Goal: Information Seeking & Learning: Learn about a topic

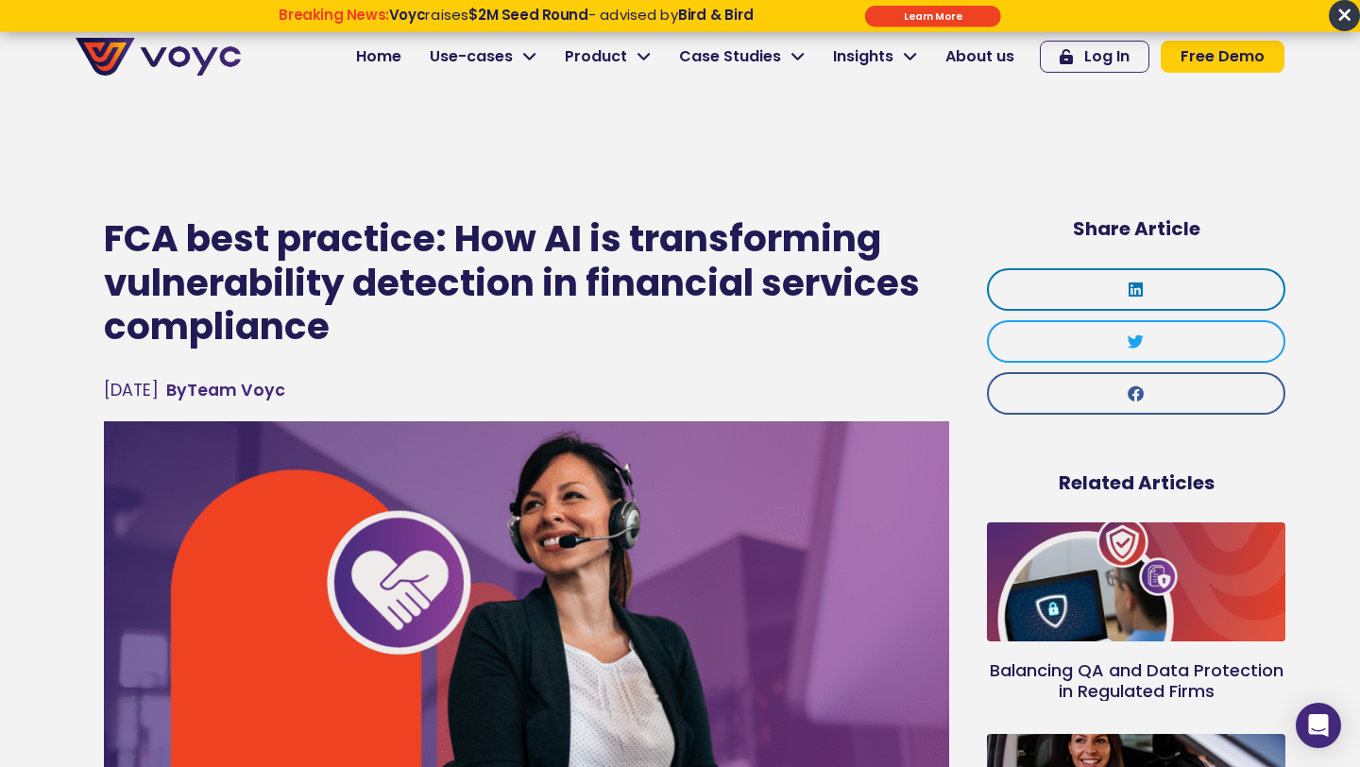
scroll to position [239, 0]
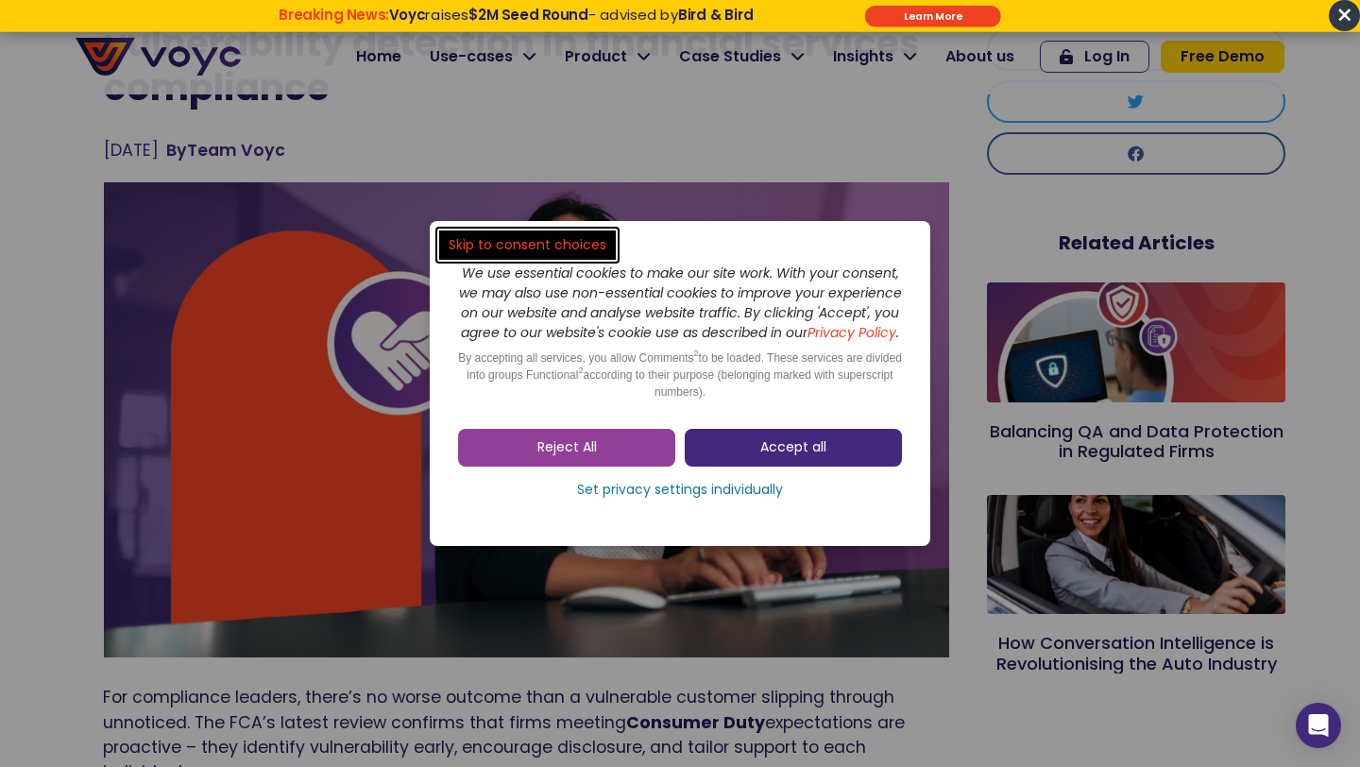
click at [825, 457] on span "Accept all" at bounding box center [794, 447] width 66 height 19
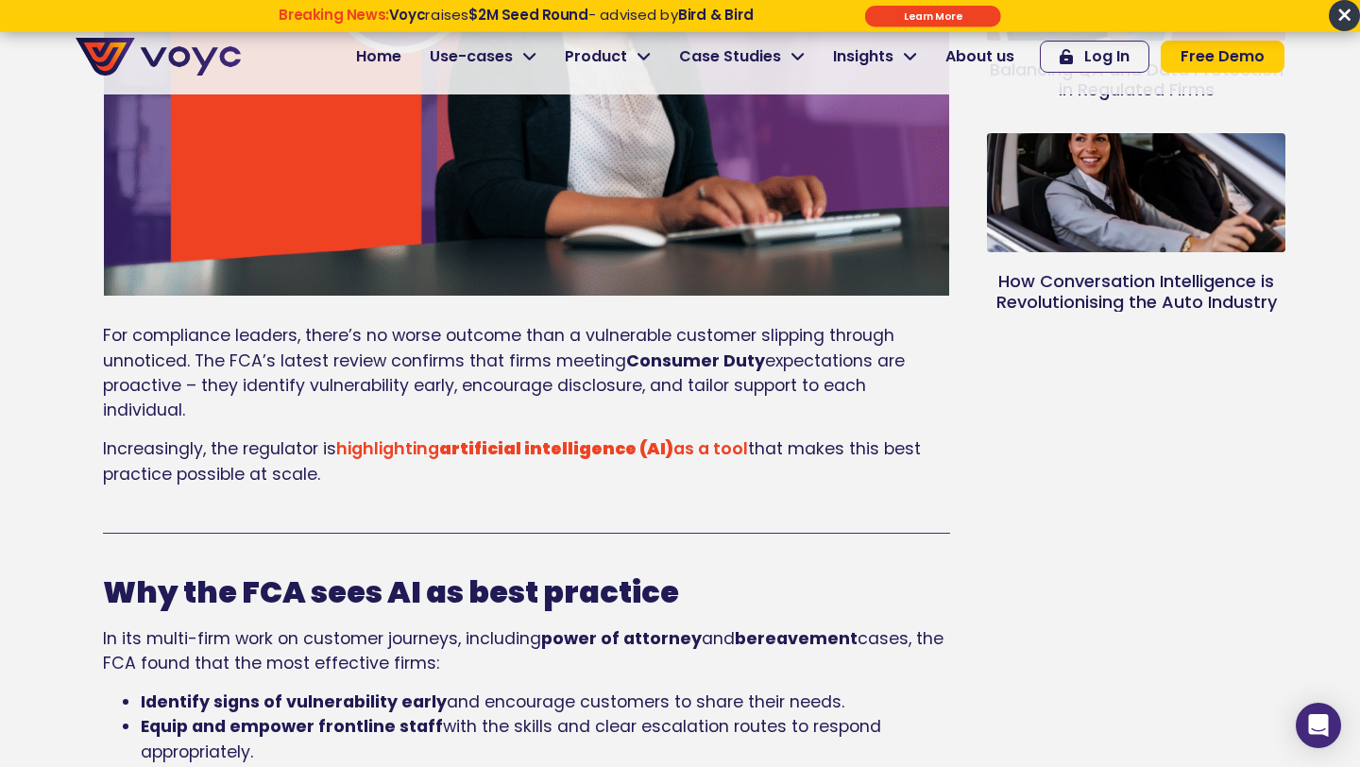
scroll to position [599, 0]
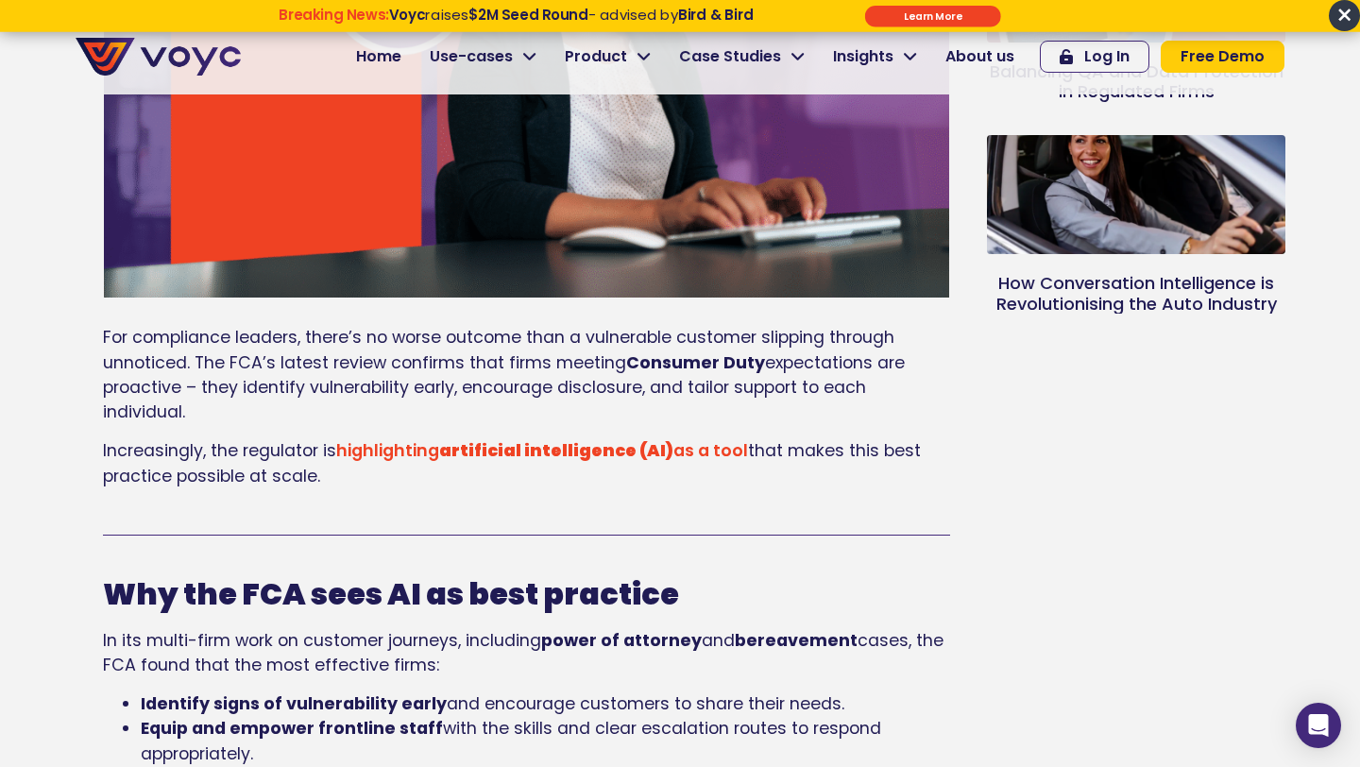
click at [296, 522] on div at bounding box center [526, 535] width 847 height 29
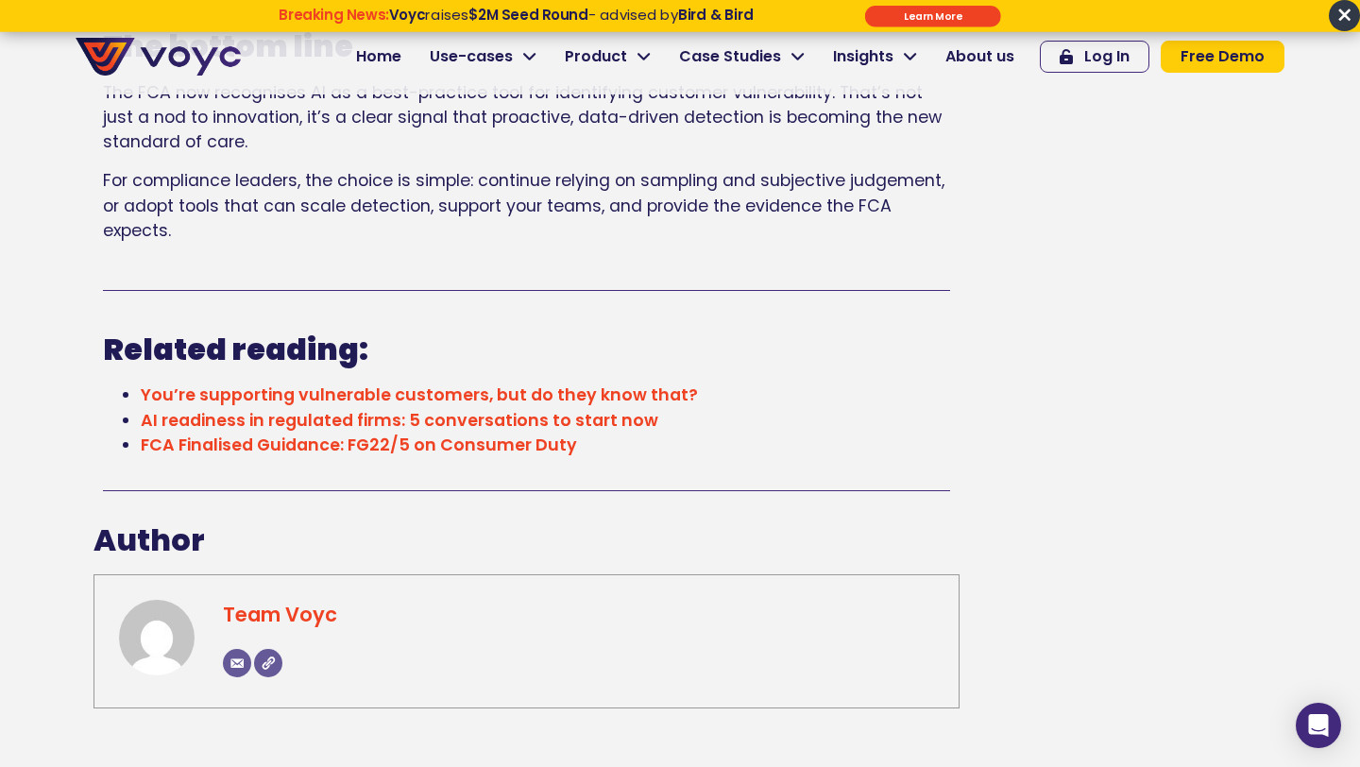
scroll to position [3408, 0]
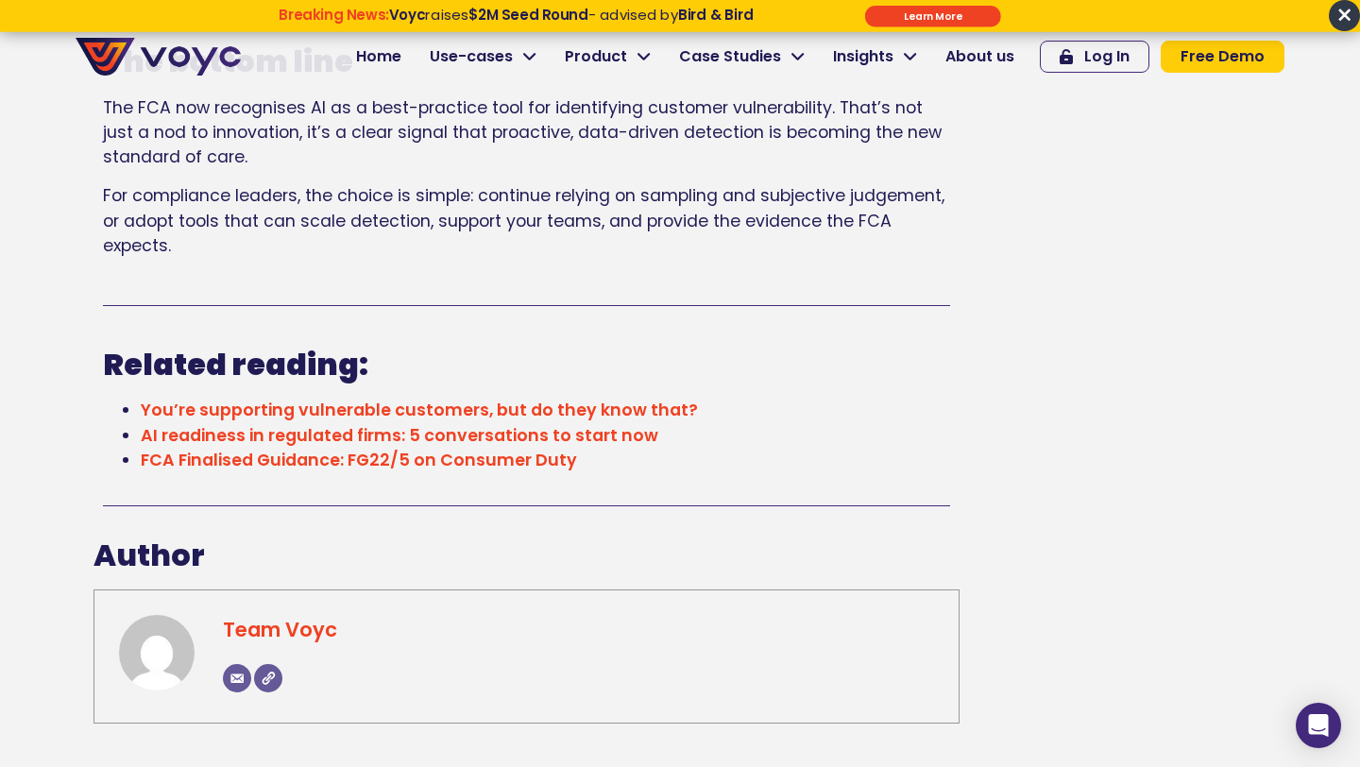
click at [611, 404] on link "You’re supporting vulnerable customers, but do they know that?" at bounding box center [419, 410] width 557 height 23
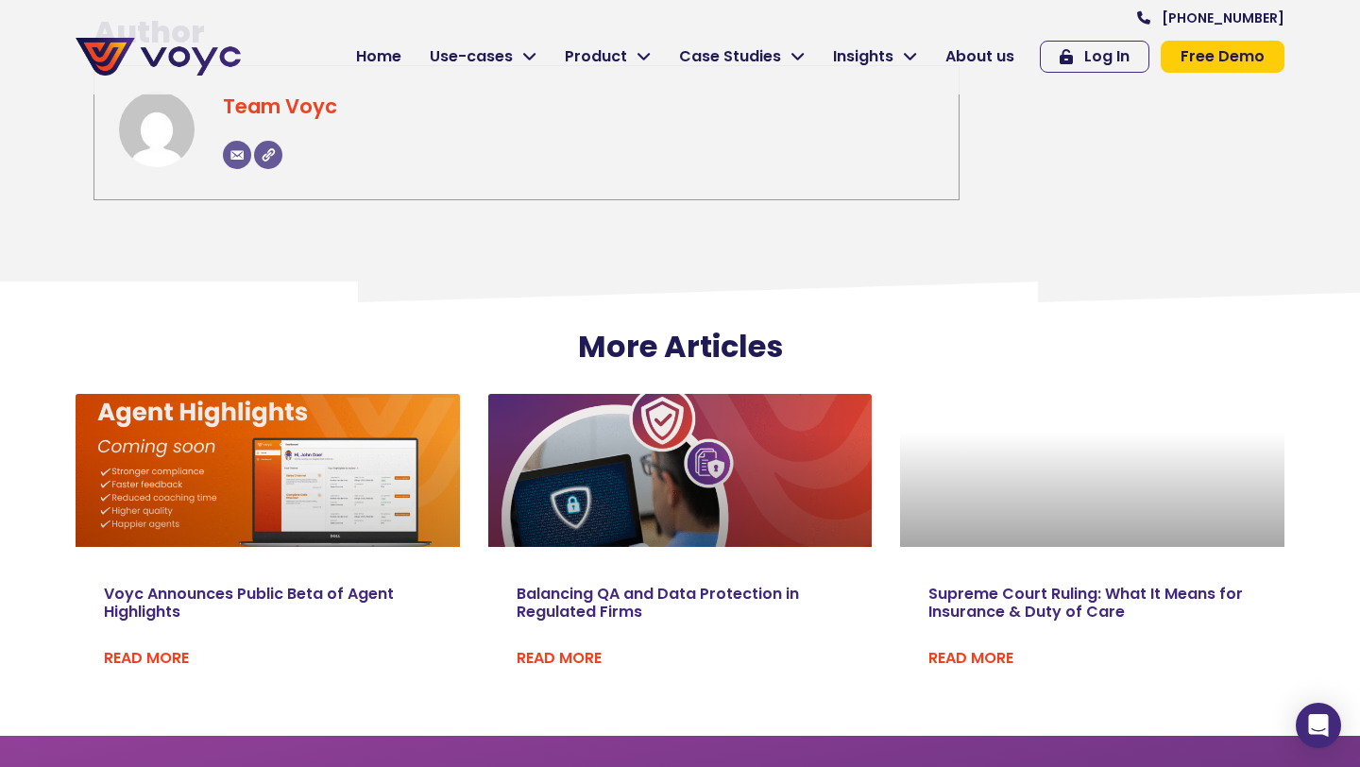
scroll to position [5265, 0]
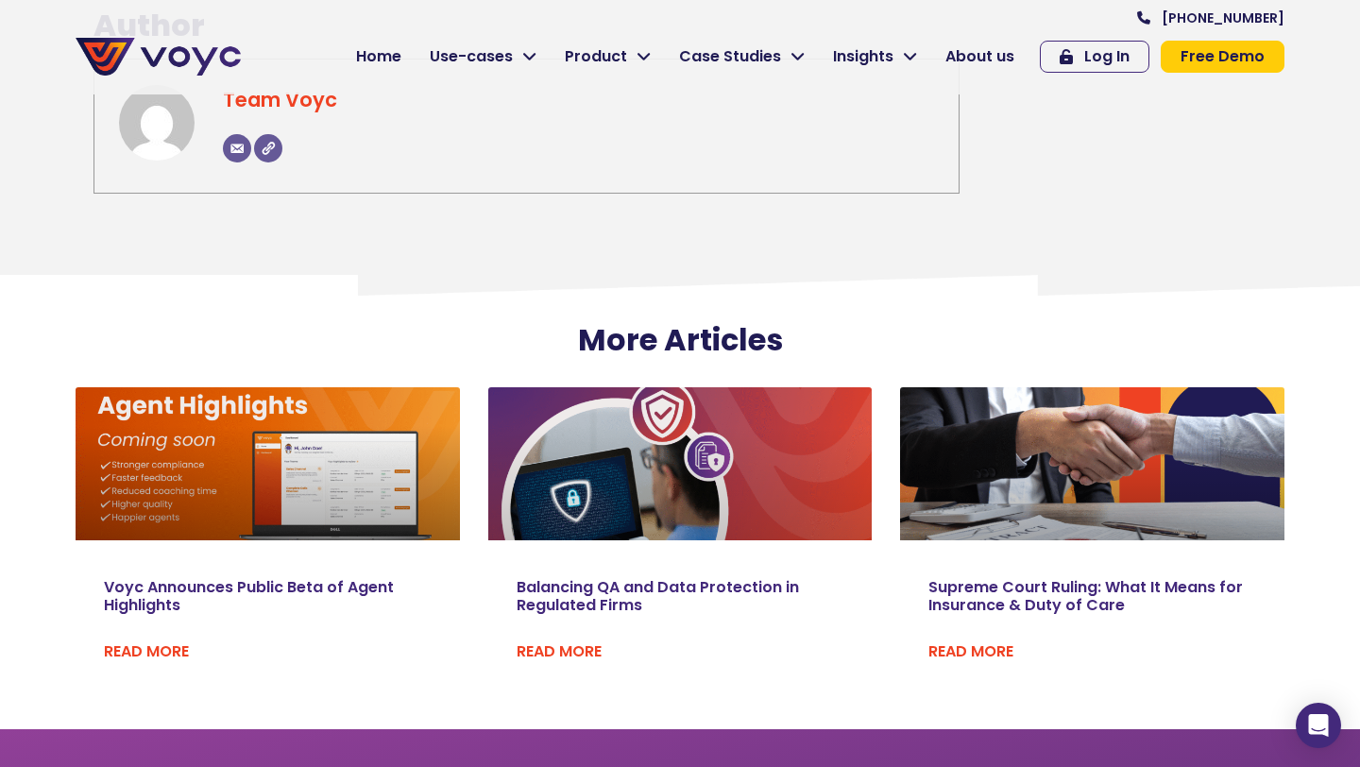
click at [693, 499] on link at bounding box center [680, 464] width 385 height 154
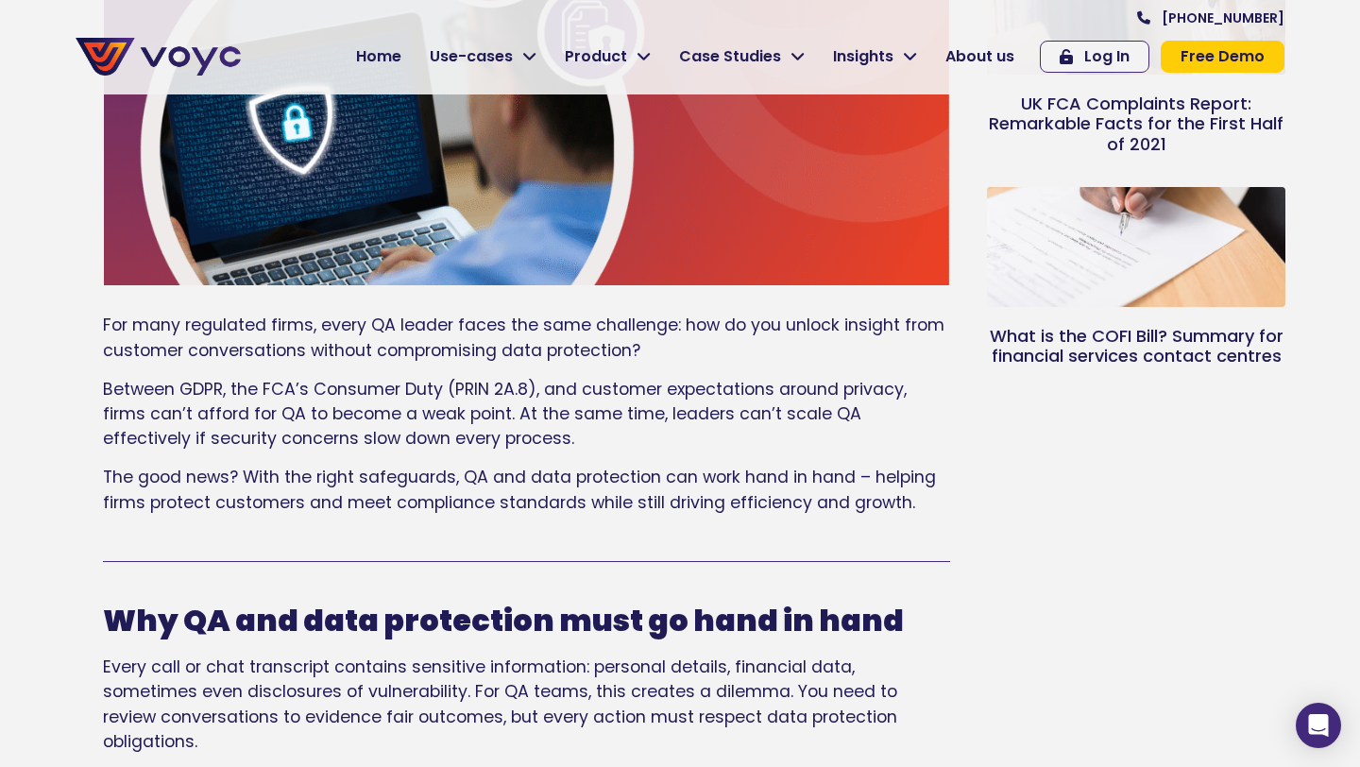
scroll to position [535, 0]
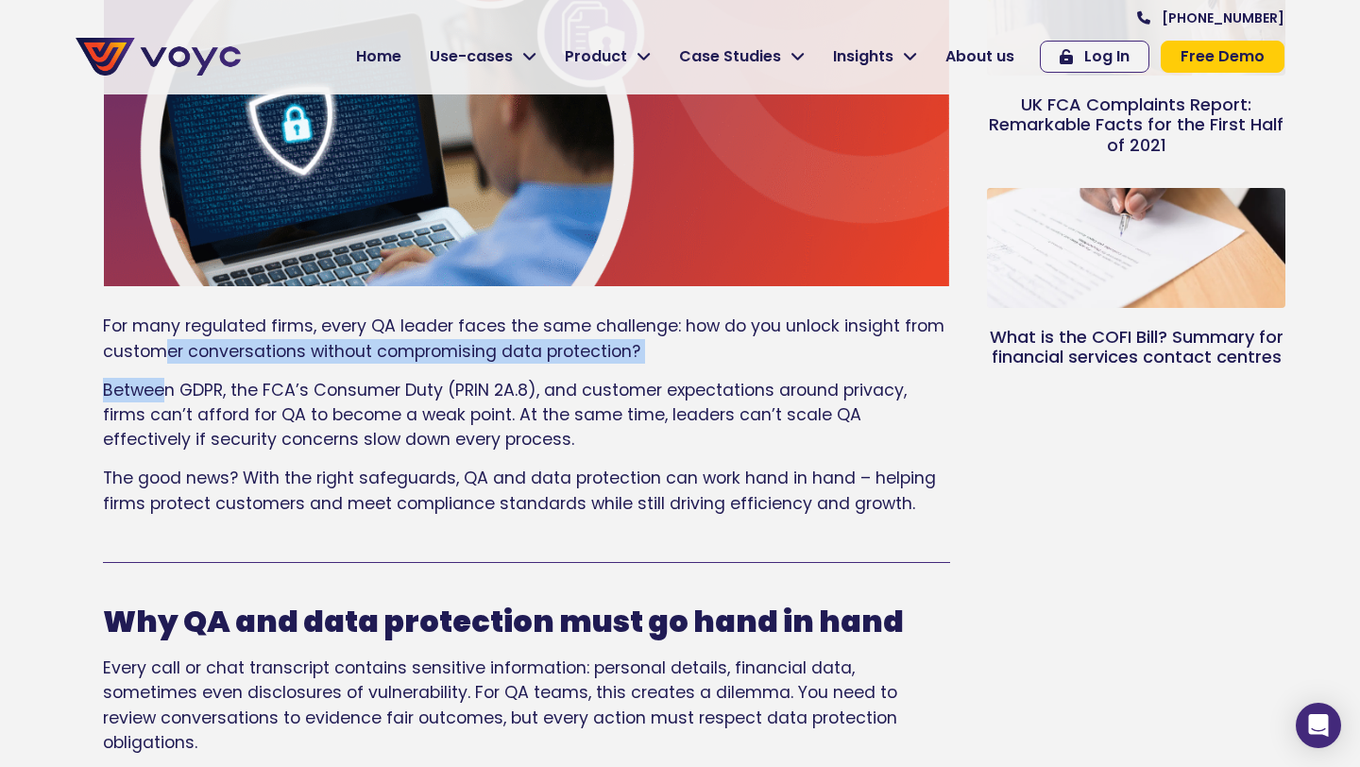
drag, startPoint x: 164, startPoint y: 348, endPoint x: 161, endPoint y: 398, distance: 50.2
click at [161, 397] on div "For many regulated firms, every QA leader faces the same challenge: how do you …" at bounding box center [526, 415] width 847 height 202
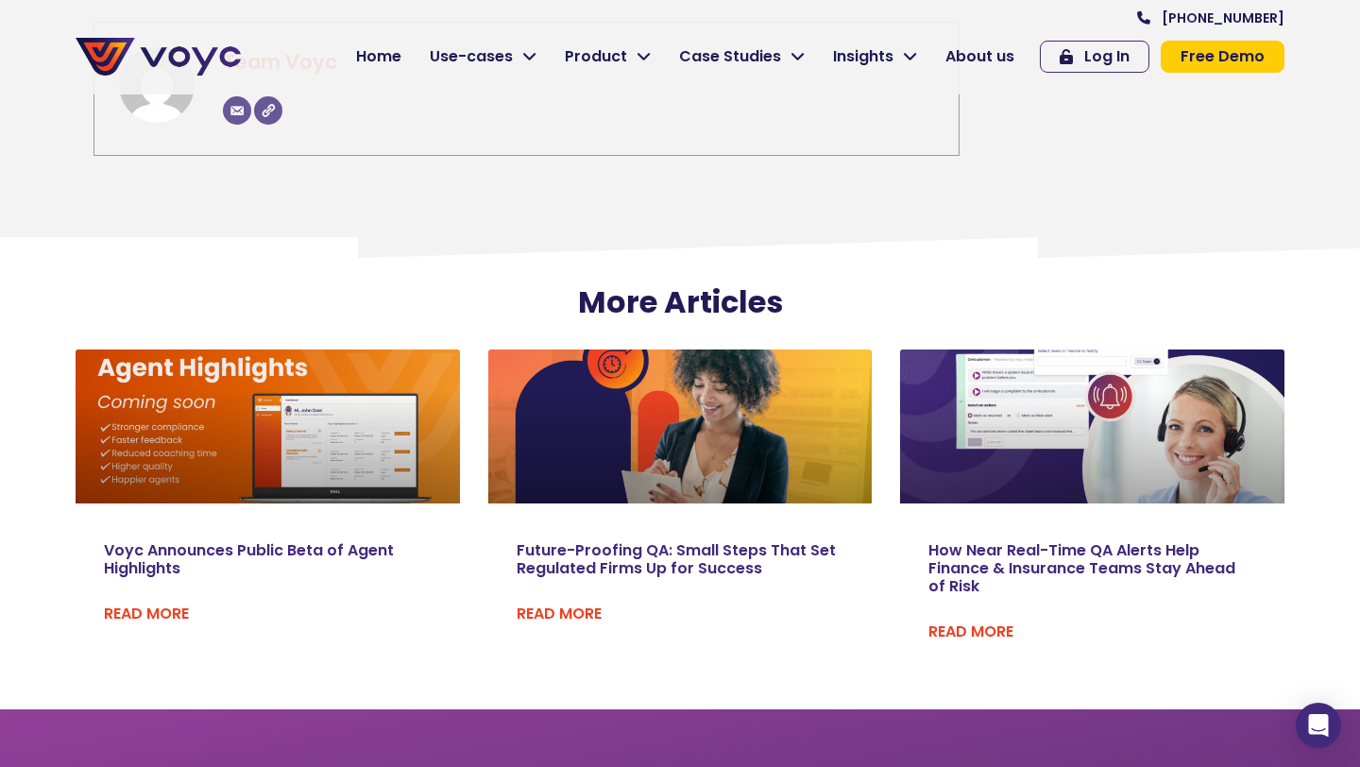
scroll to position [4220, 0]
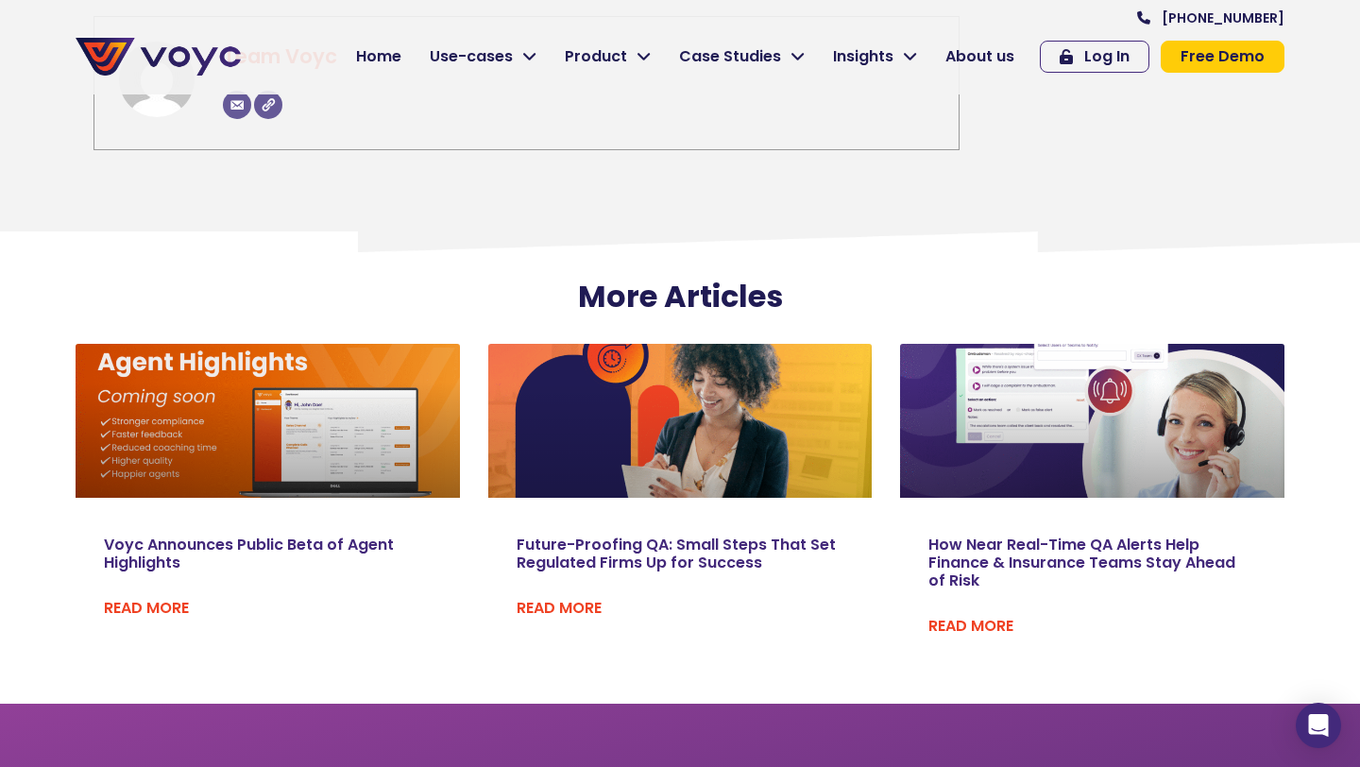
click at [702, 364] on link at bounding box center [680, 421] width 385 height 154
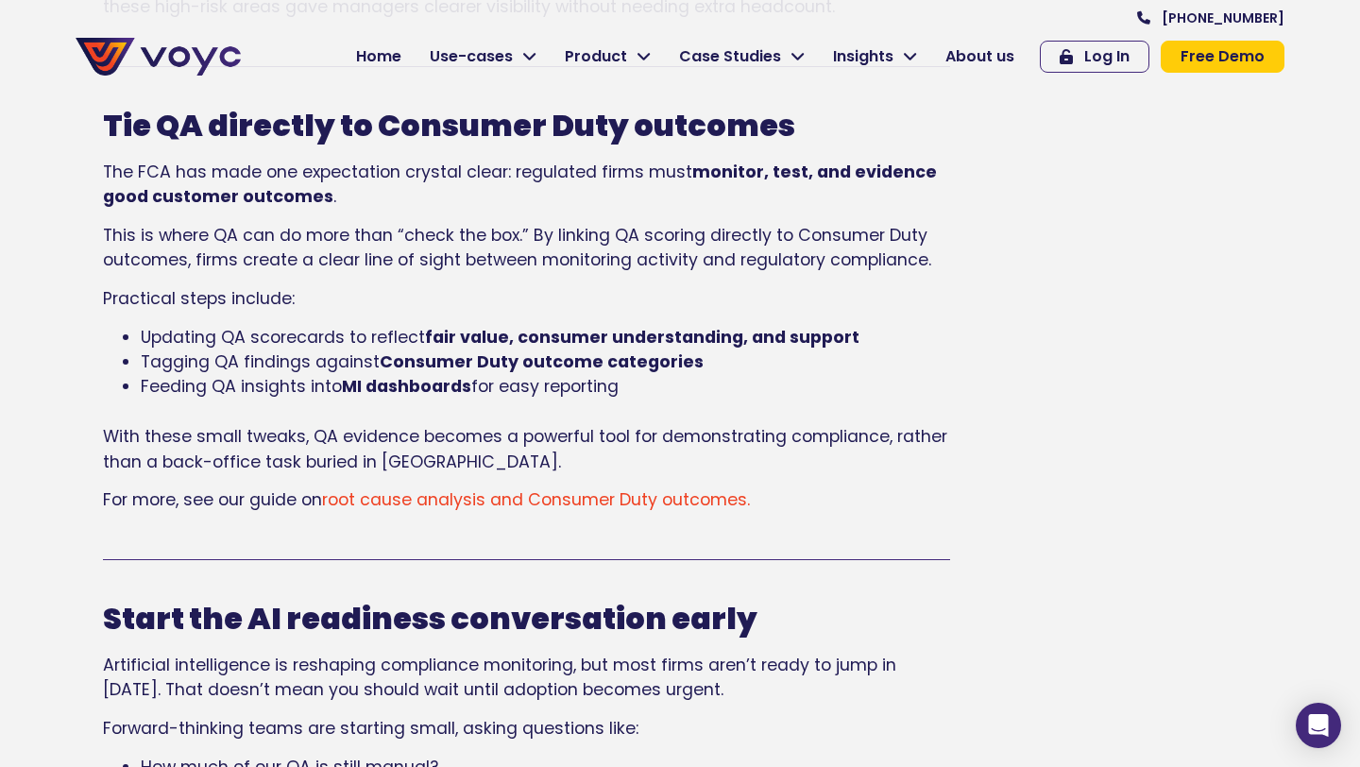
scroll to position [1587, 0]
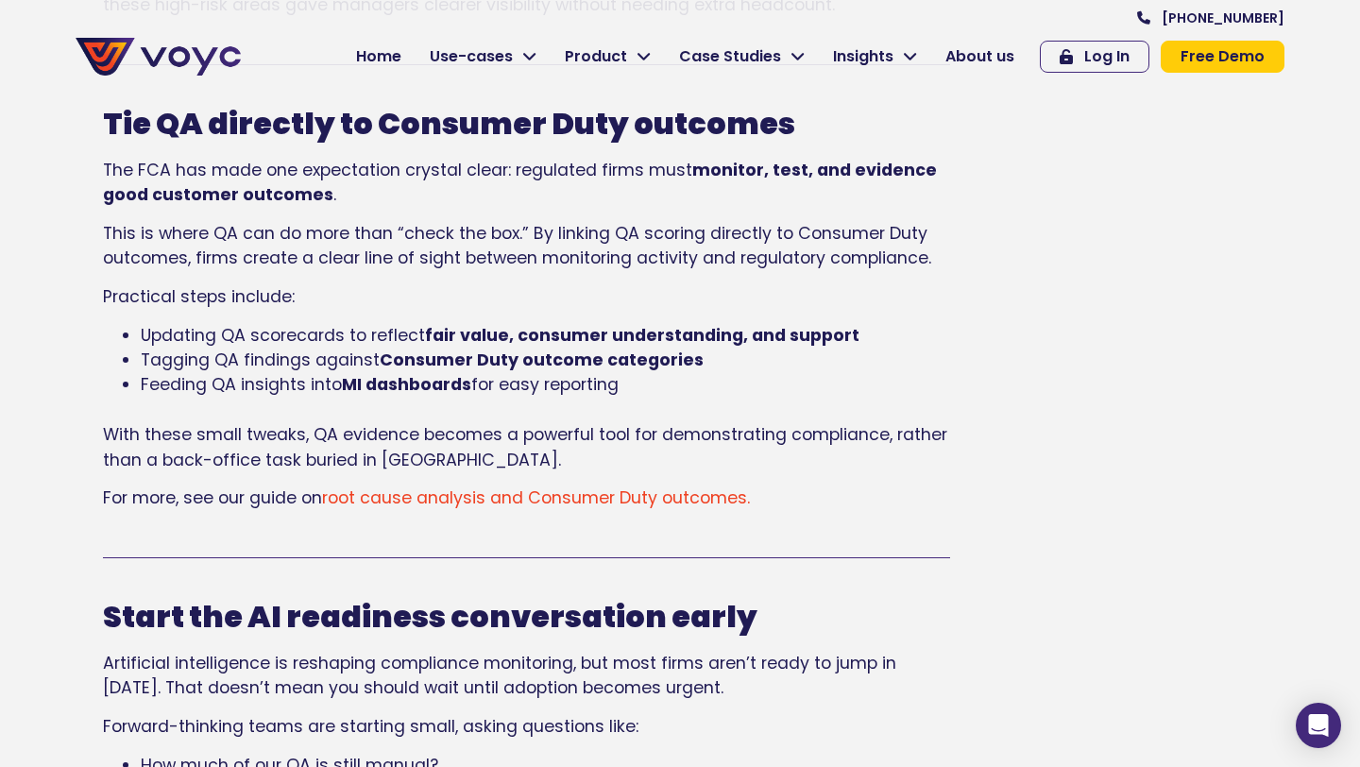
click at [171, 62] on img at bounding box center [158, 57] width 165 height 38
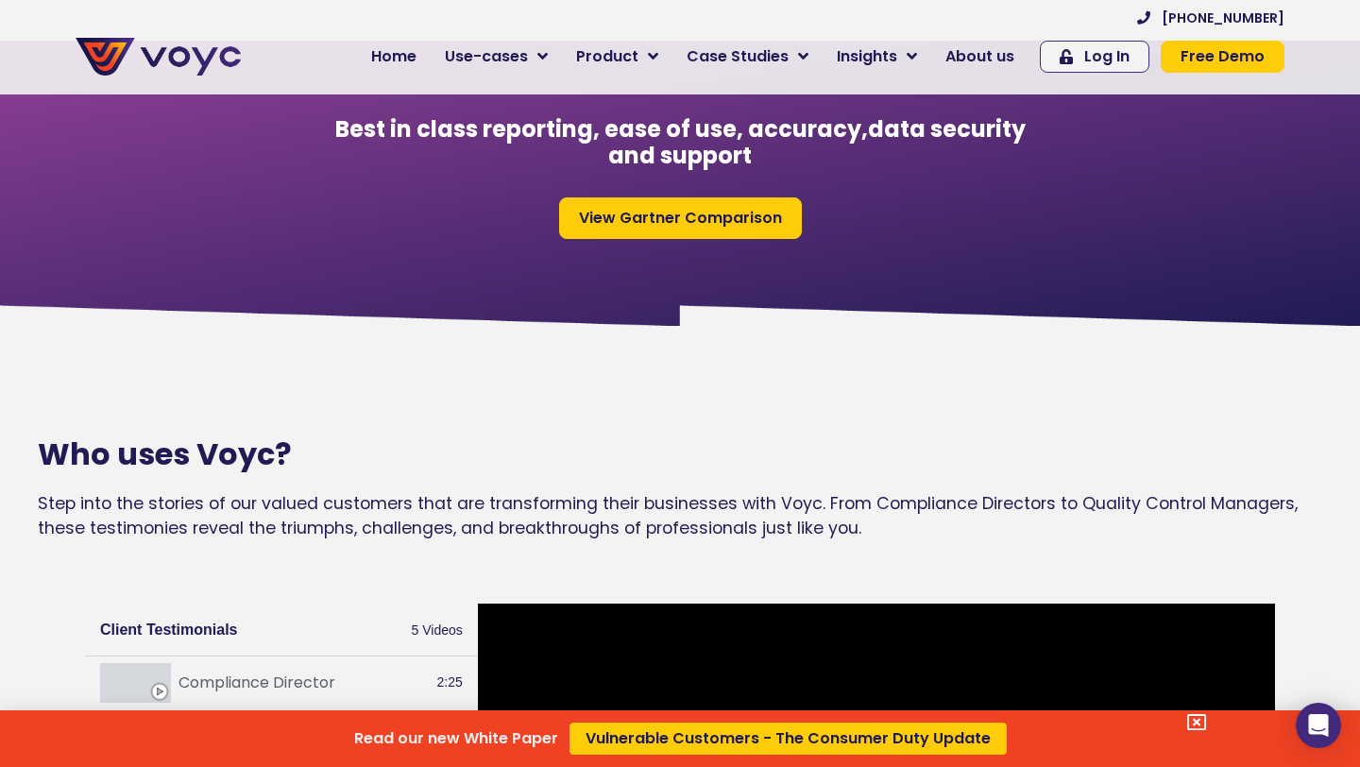
scroll to position [1673, 0]
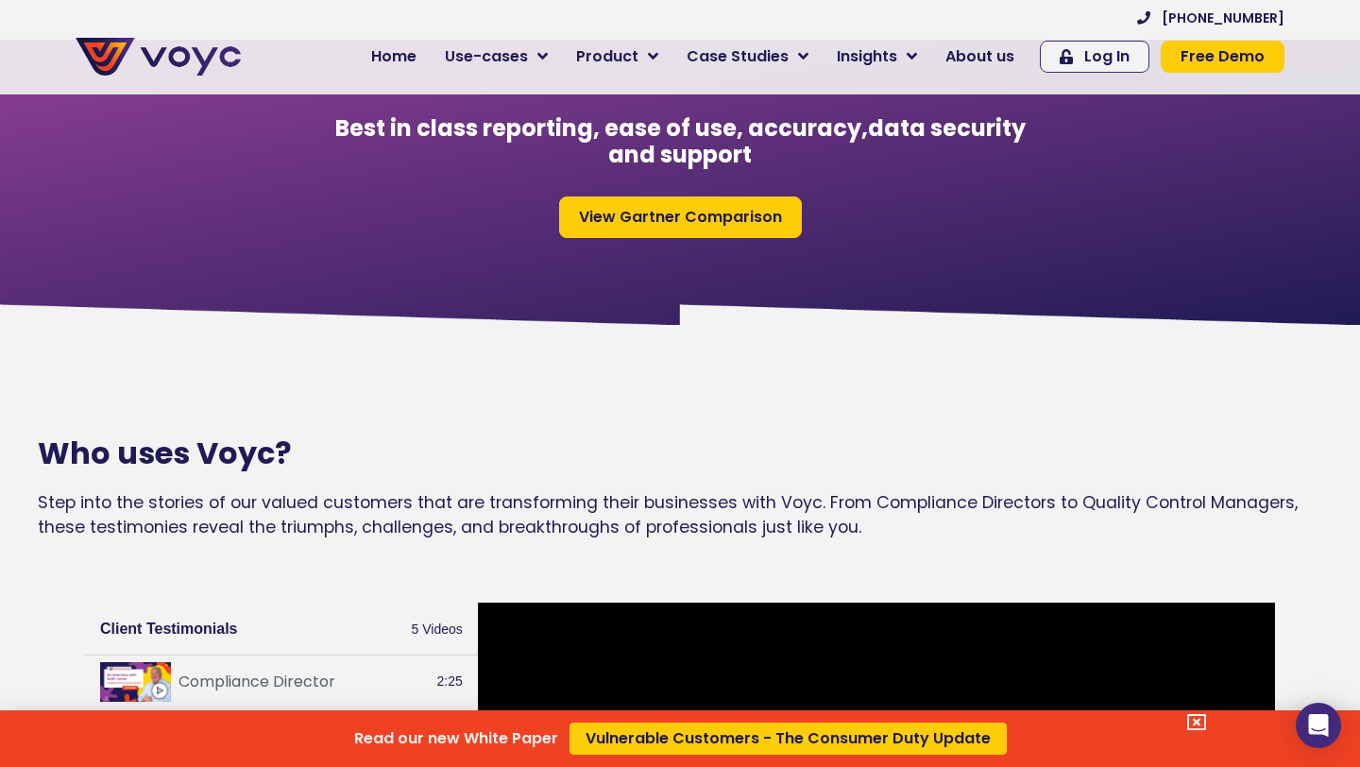
click at [634, 230] on div "Read our new White Paper Vulnerable Customers - The Consumer Duty Update" at bounding box center [680, 383] width 1360 height 767
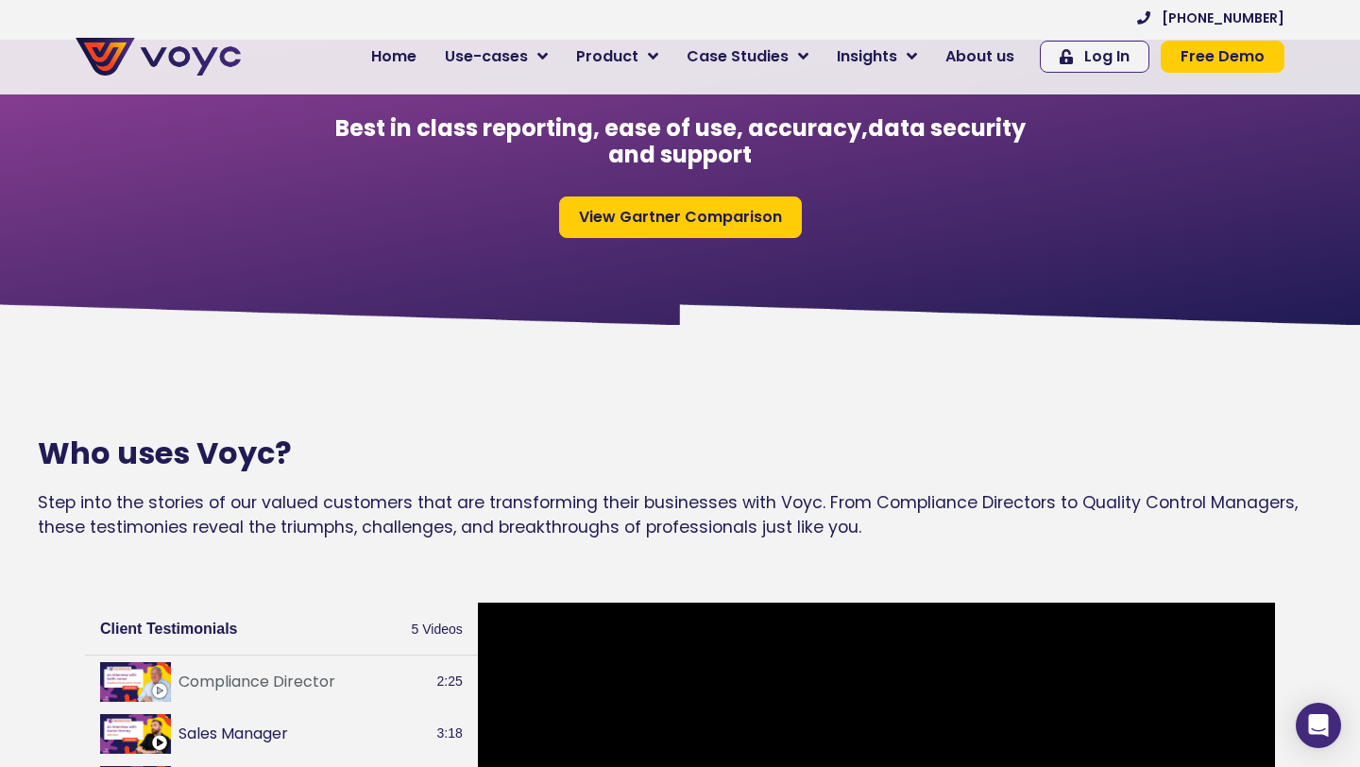
click at [619, 225] on span "View Gartner Comparison" at bounding box center [680, 217] width 203 height 15
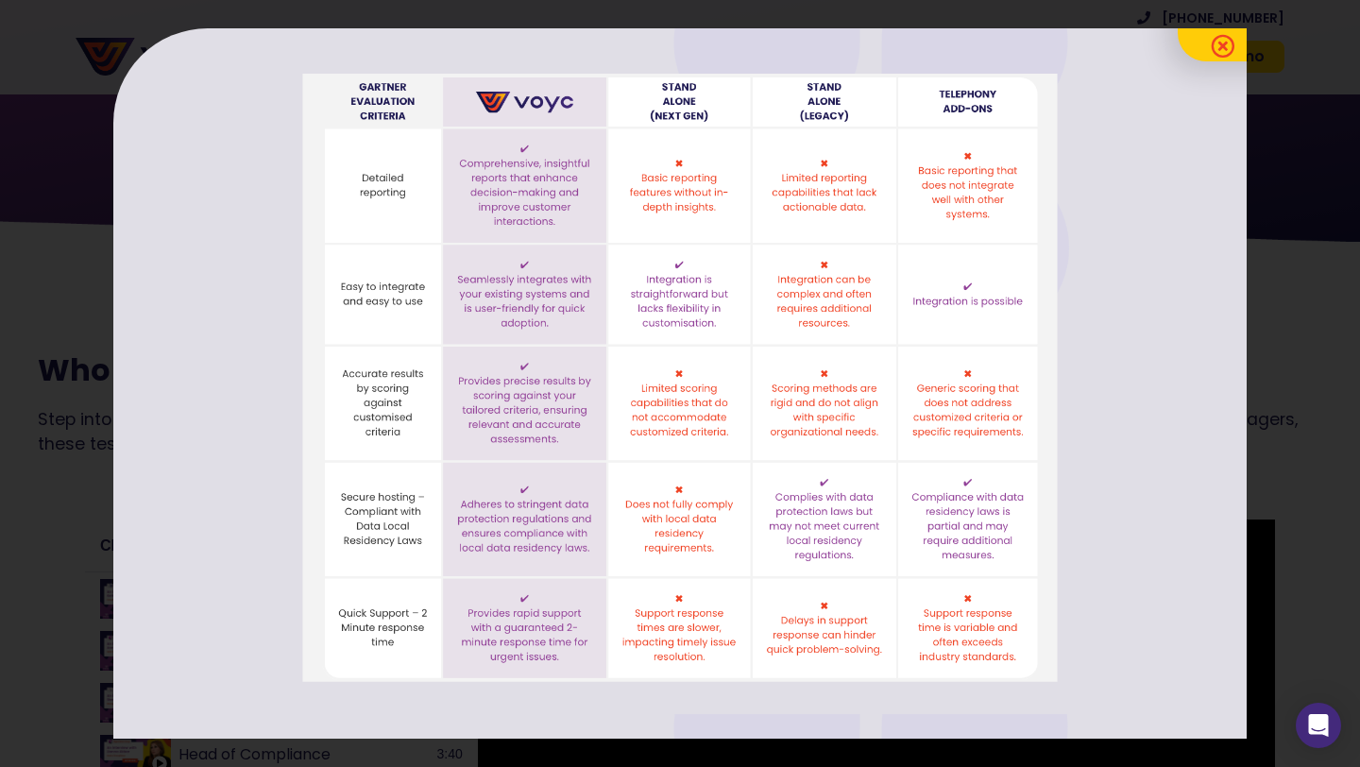
scroll to position [1758, 0]
click at [27, 590] on div at bounding box center [680, 383] width 1360 height 767
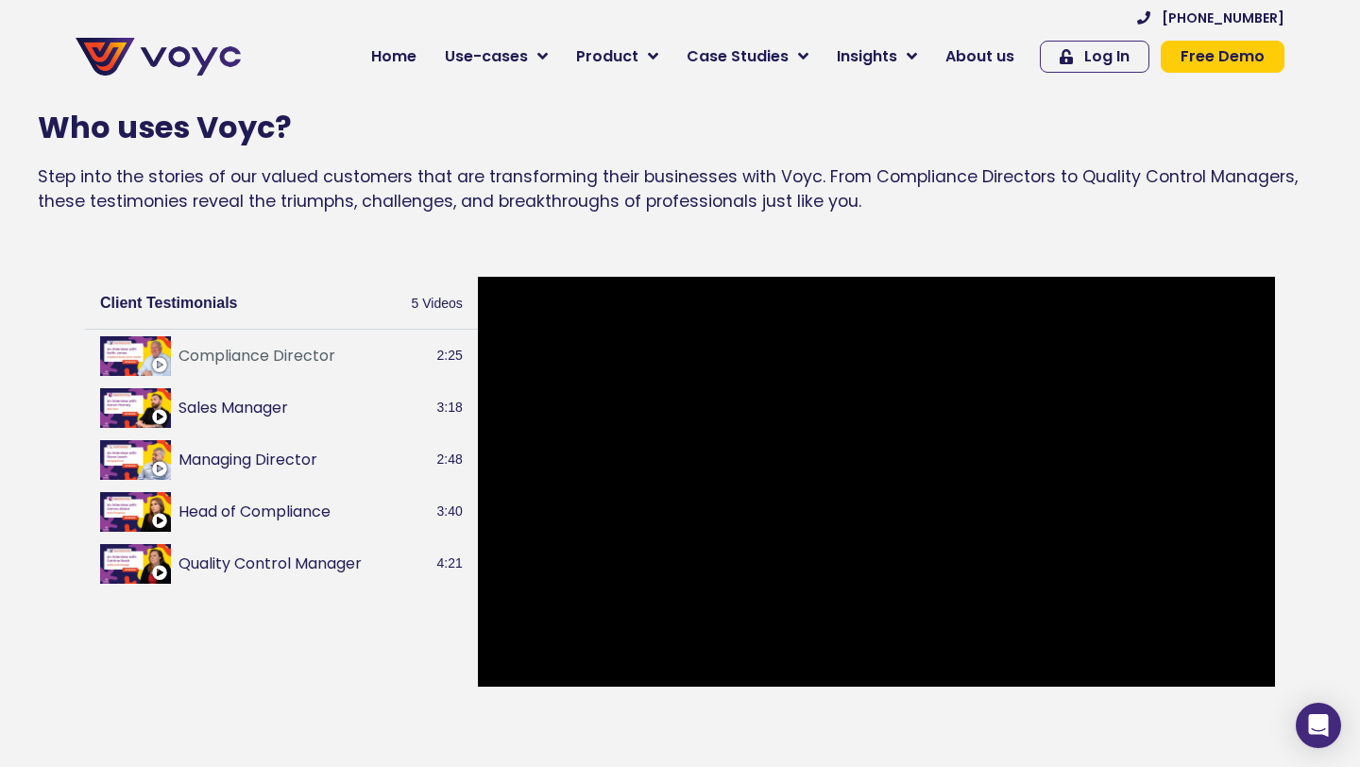
scroll to position [1998, 0]
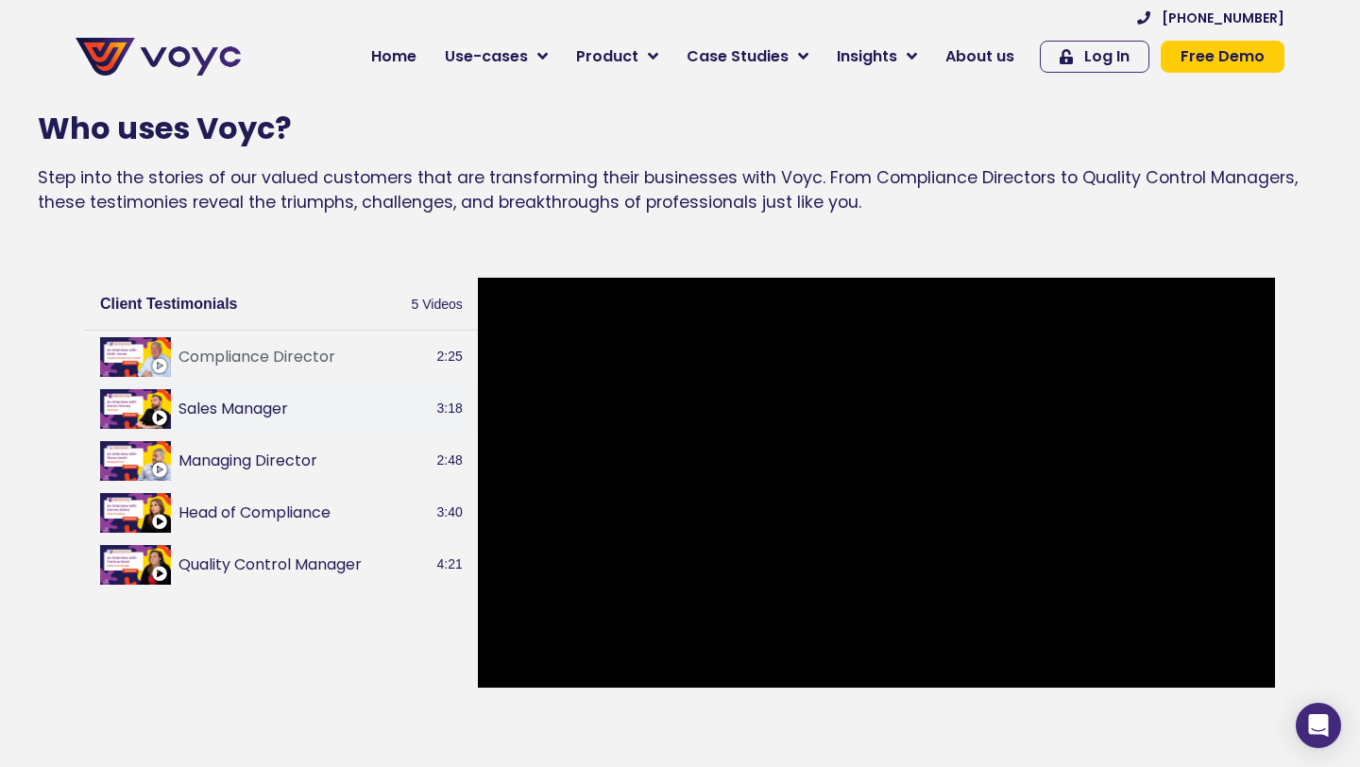
click at [216, 413] on button "Sales Manager" at bounding box center [304, 409] width 251 height 23
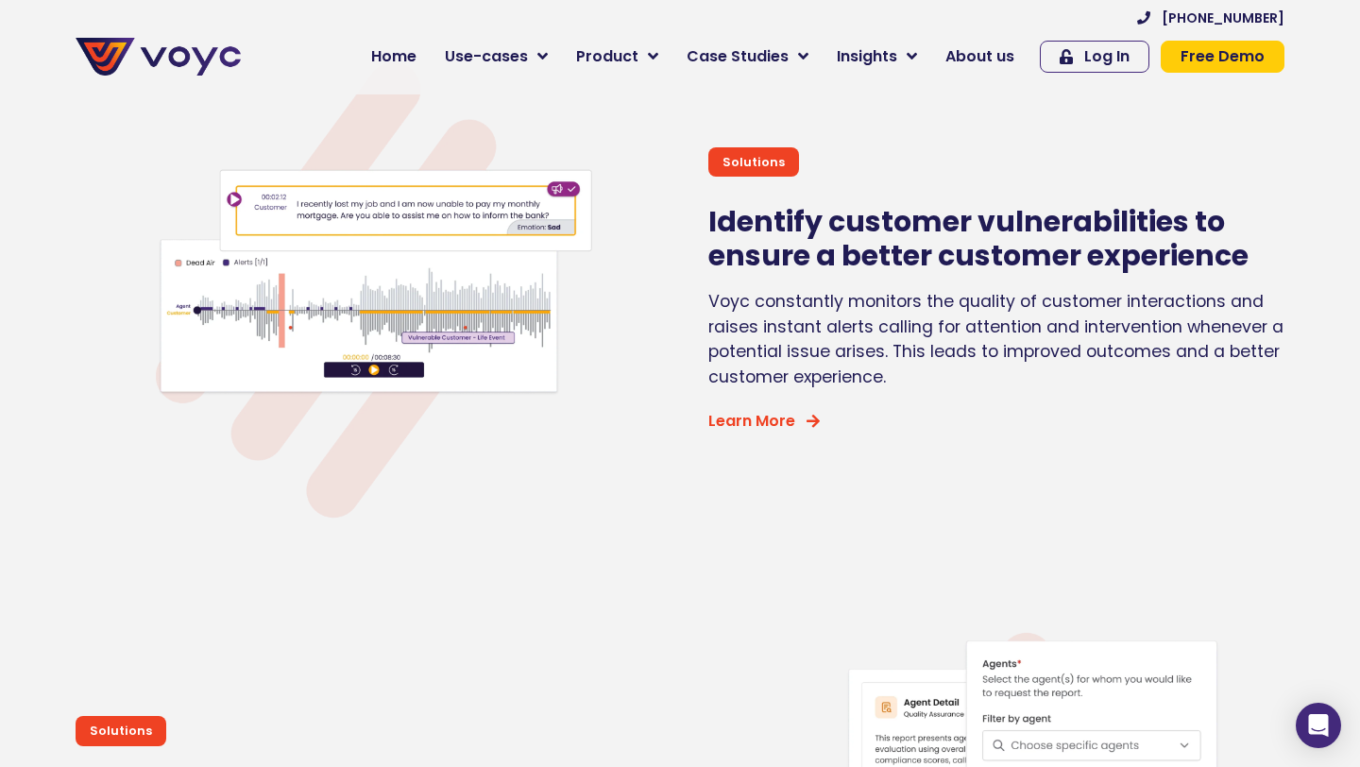
scroll to position [5998, 0]
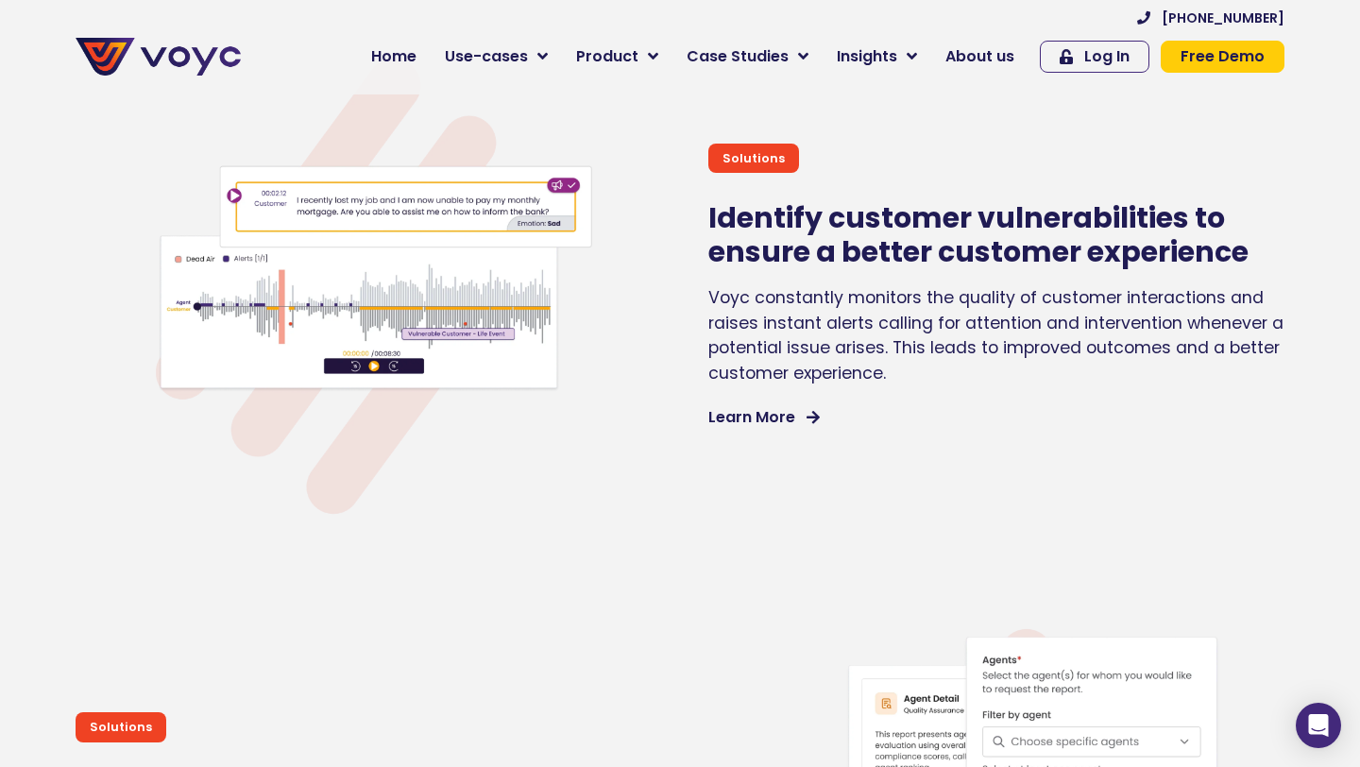
click at [747, 425] on span "Learn More" at bounding box center [752, 417] width 87 height 15
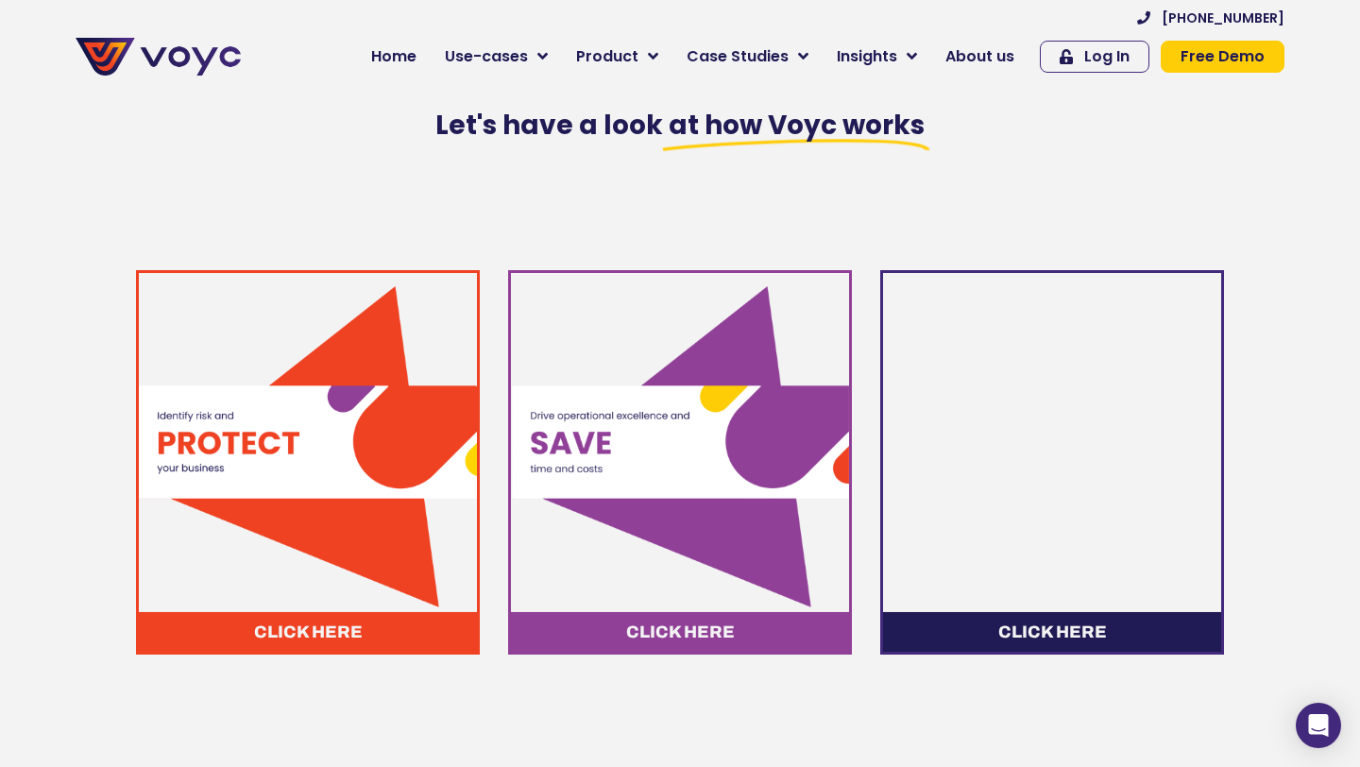
scroll to position [921, 0]
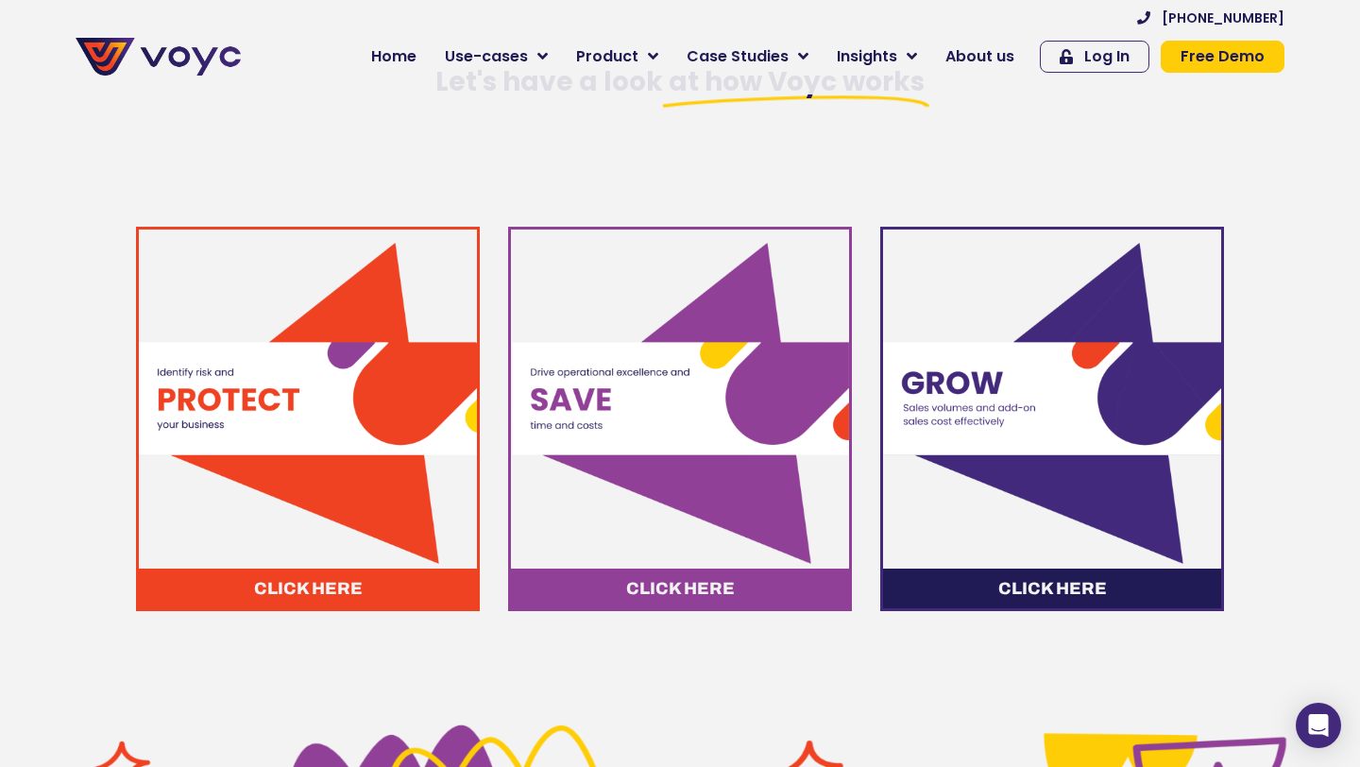
click at [302, 488] on img at bounding box center [308, 399] width 338 height 338
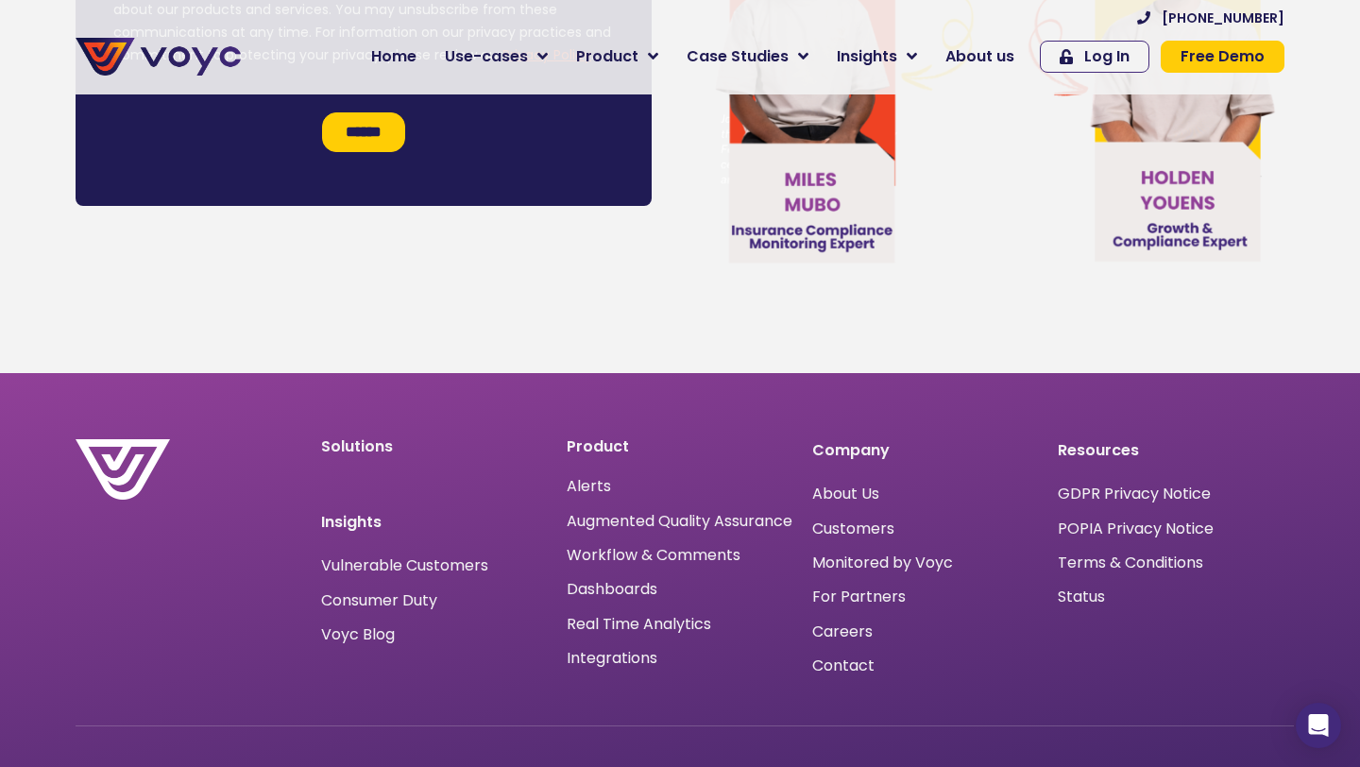
scroll to position [10871, 0]
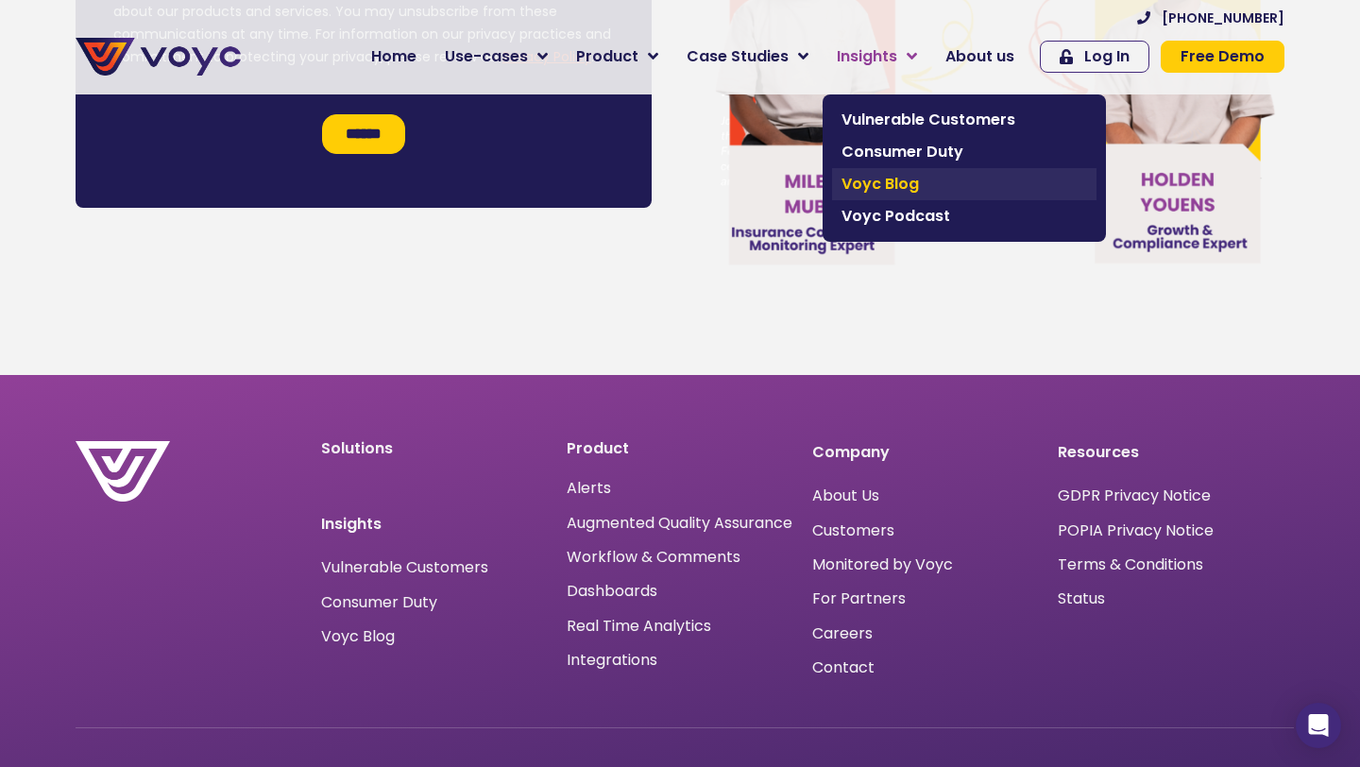
click at [892, 182] on span "Voyc Blog" at bounding box center [965, 184] width 246 height 23
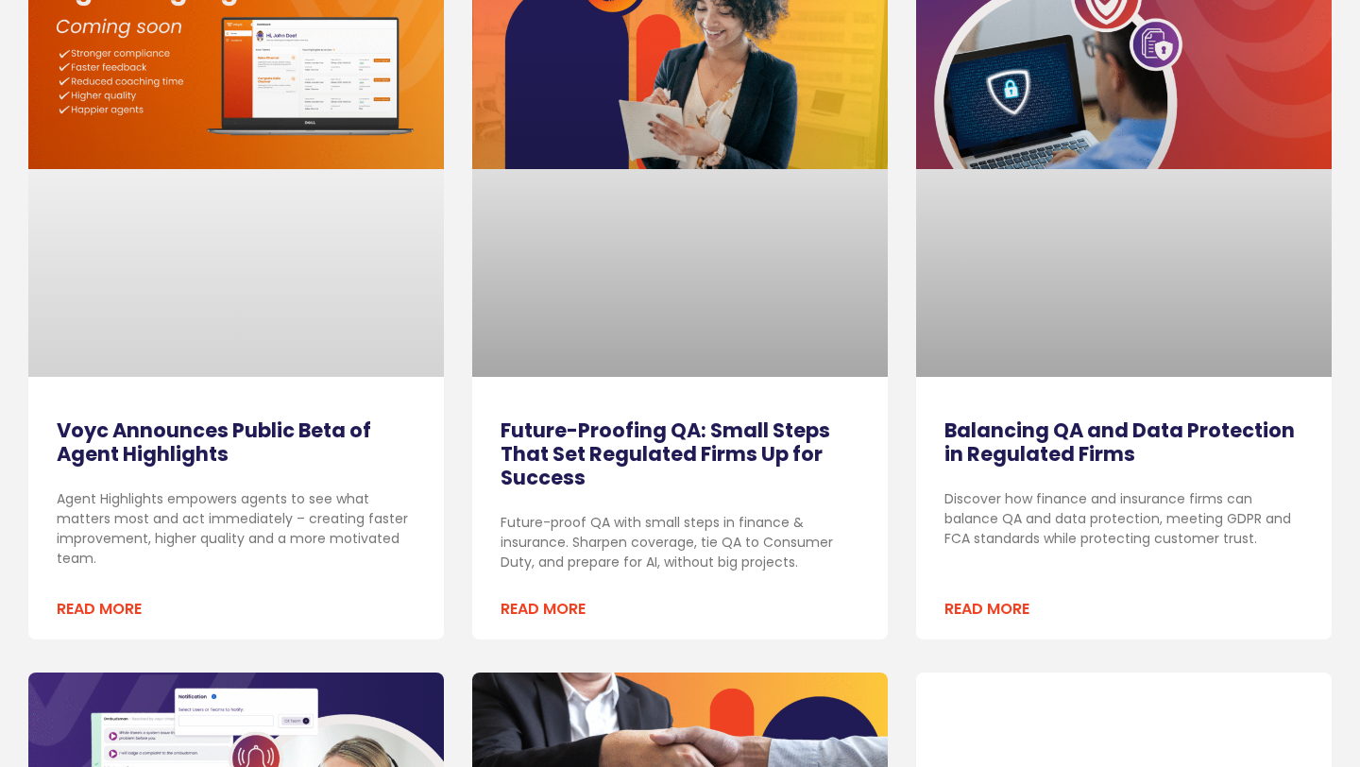
scroll to position [416, 0]
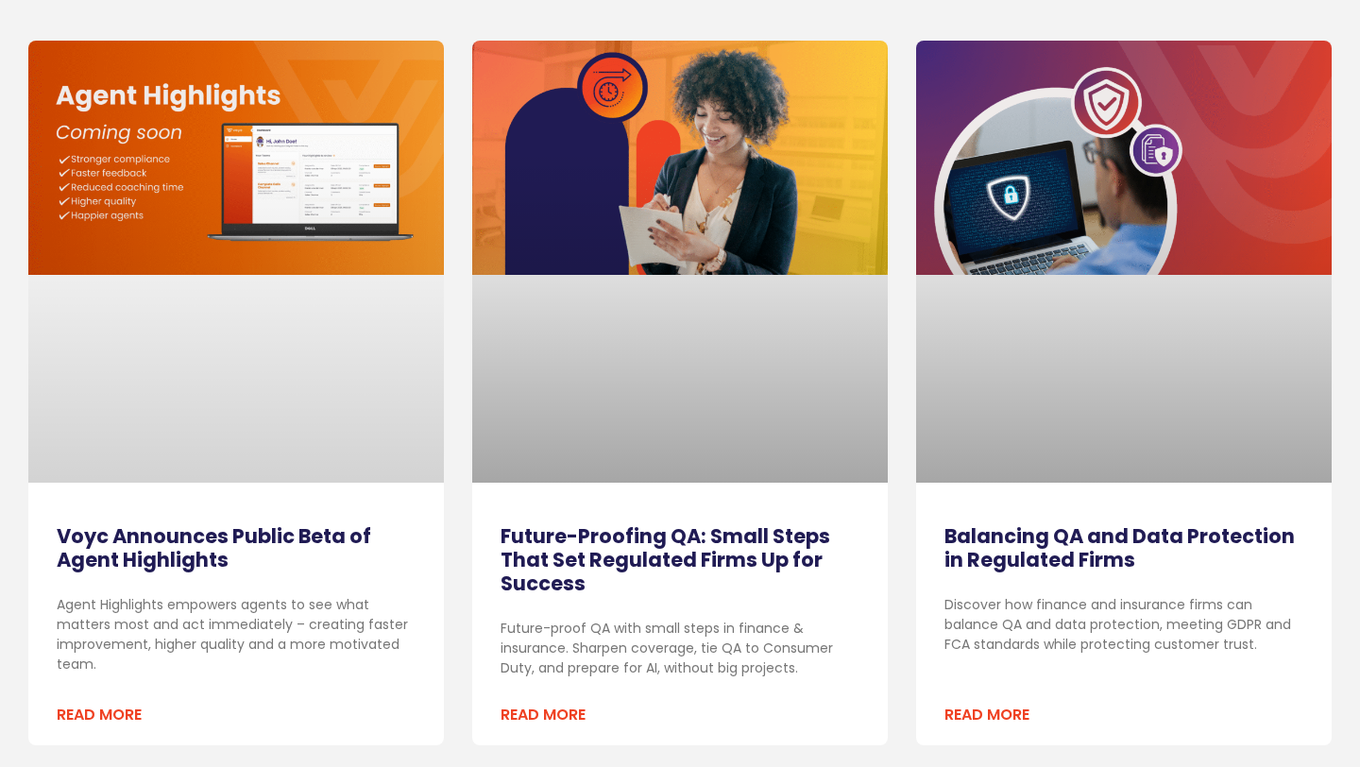
click at [170, 145] on link at bounding box center [236, 262] width 416 height 442
click at [83, 714] on link "Read More" at bounding box center [99, 715] width 85 height 23
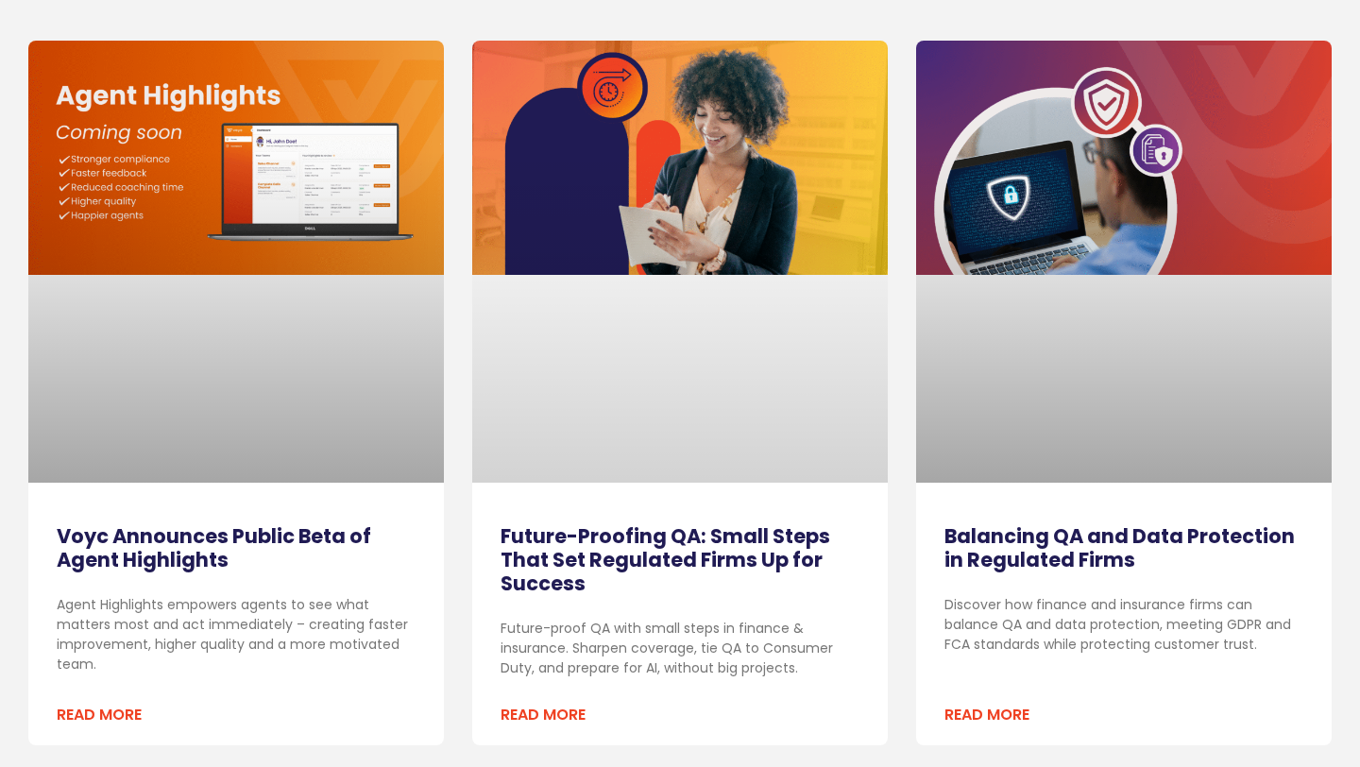
click at [524, 686] on div "Future-Proofing QA: Small Steps That Set Regulated Firms Up for Success Future-…" at bounding box center [680, 635] width 416 height 222
click at [542, 715] on link "Read More" at bounding box center [543, 715] width 85 height 23
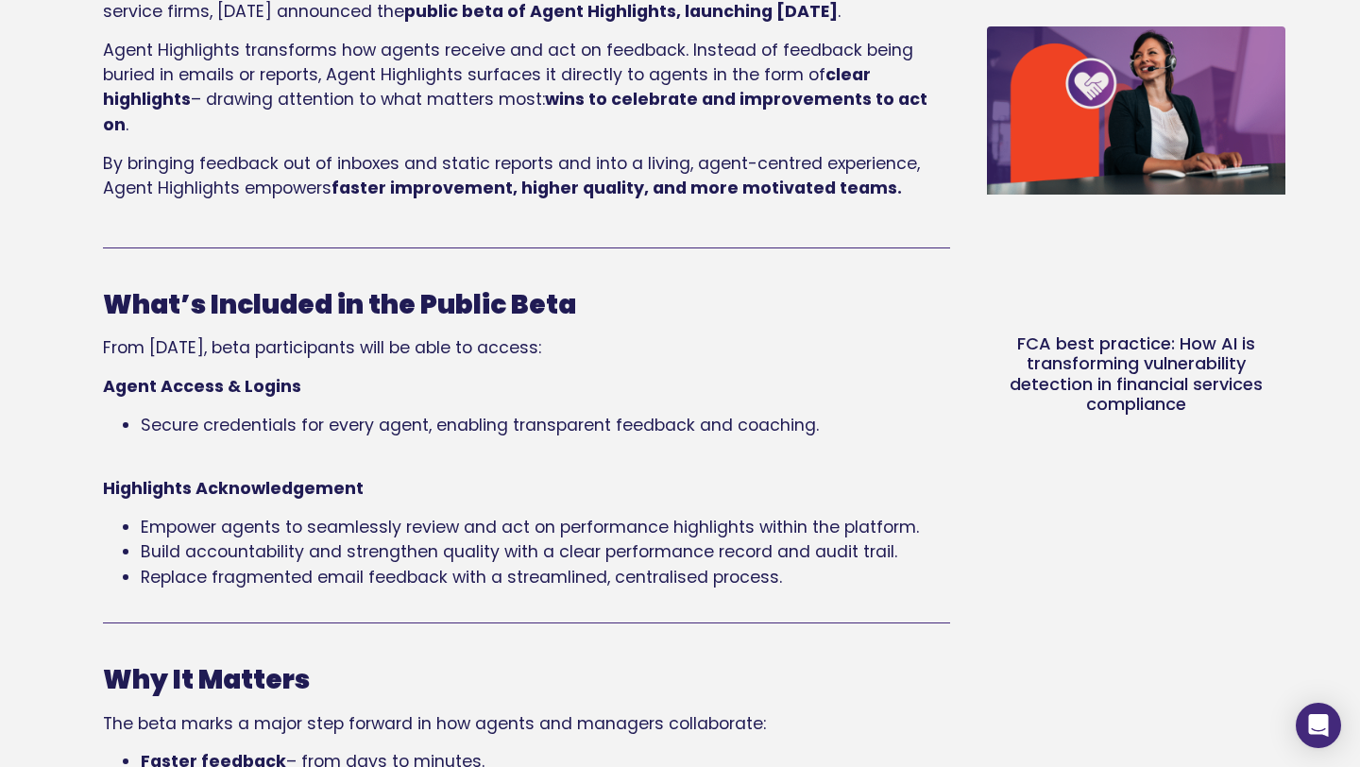
scroll to position [975, 0]
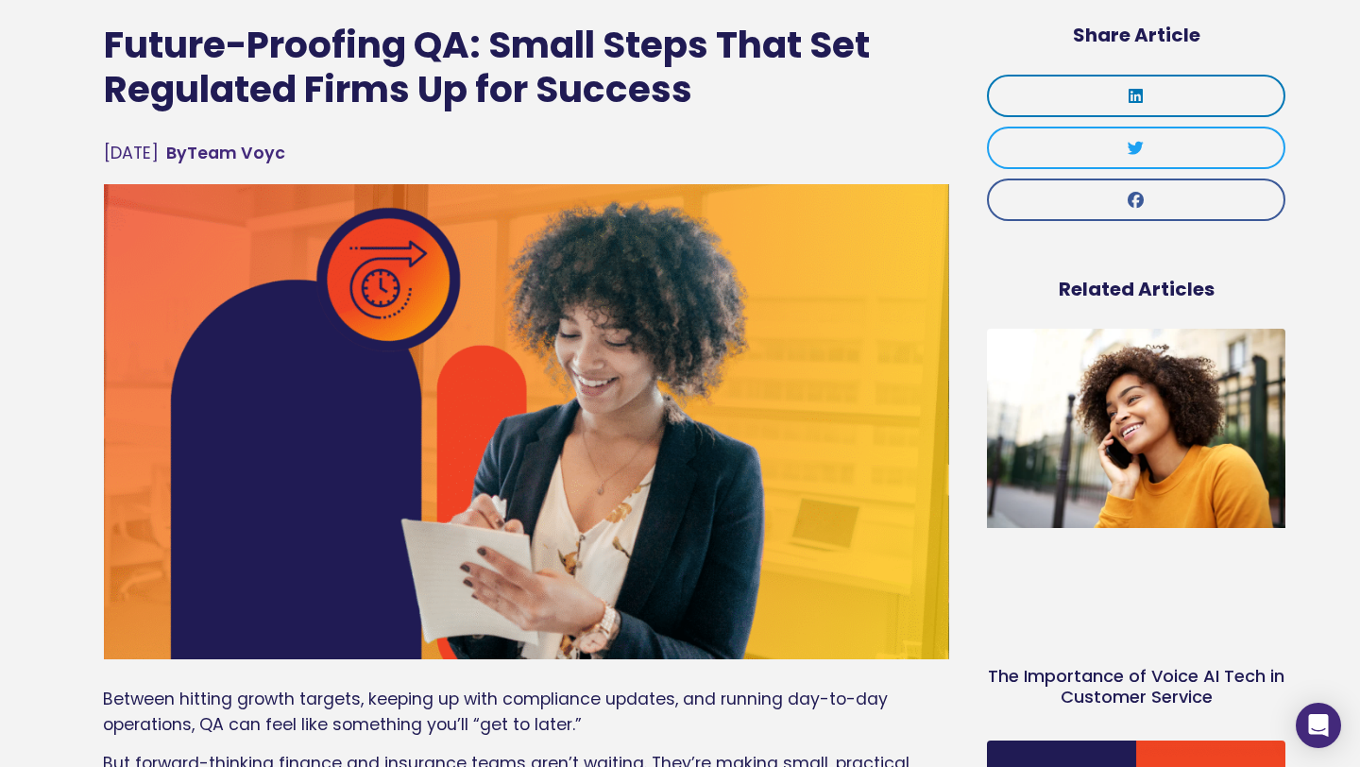
scroll to position [122, 0]
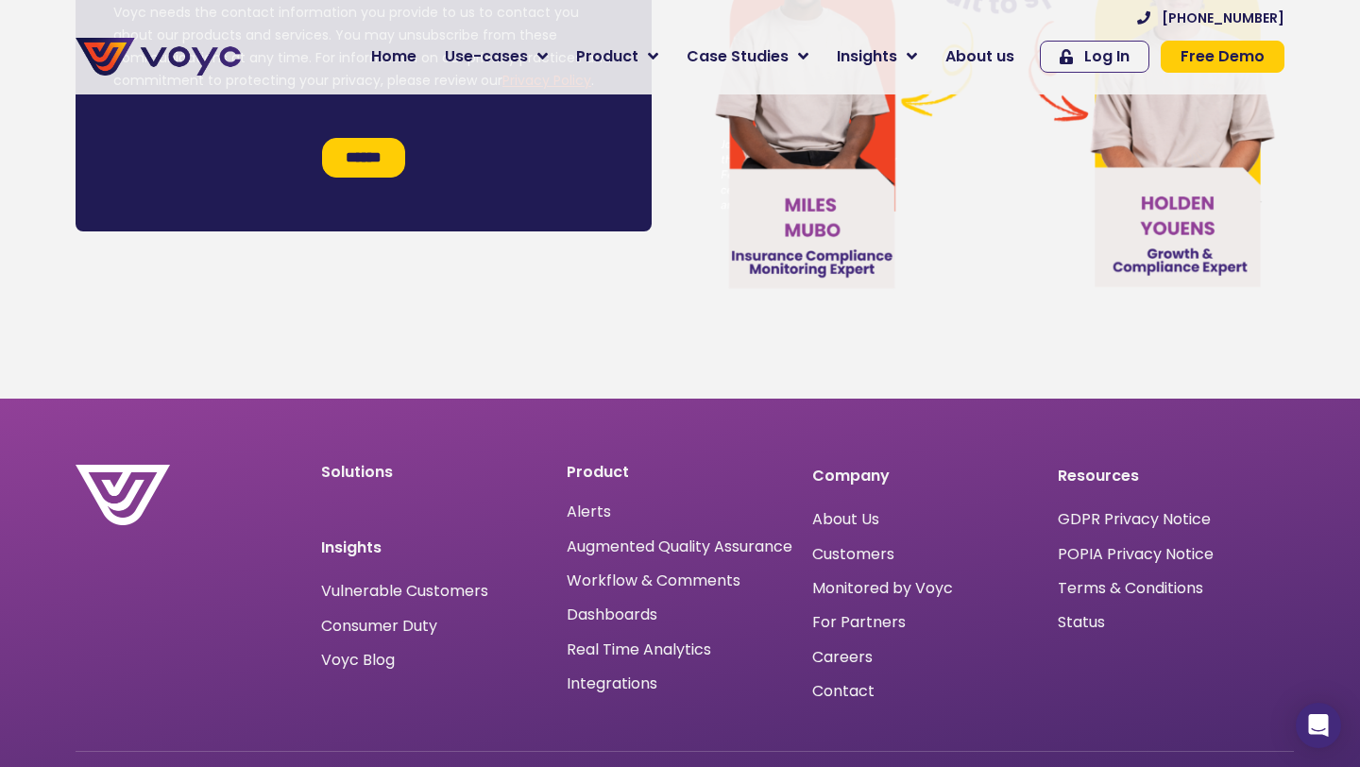
scroll to position [10871, 0]
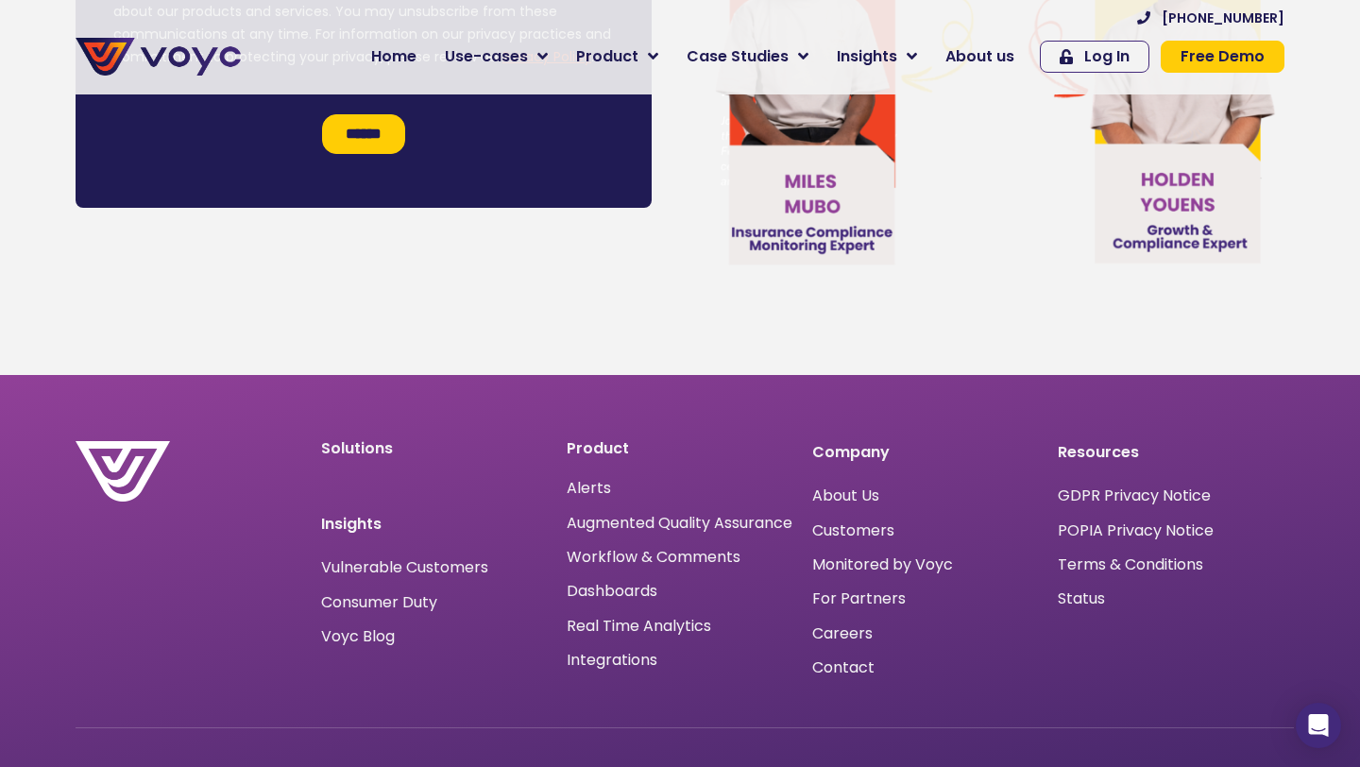
click at [616, 475] on div "Alerts" at bounding box center [680, 487] width 227 height 25
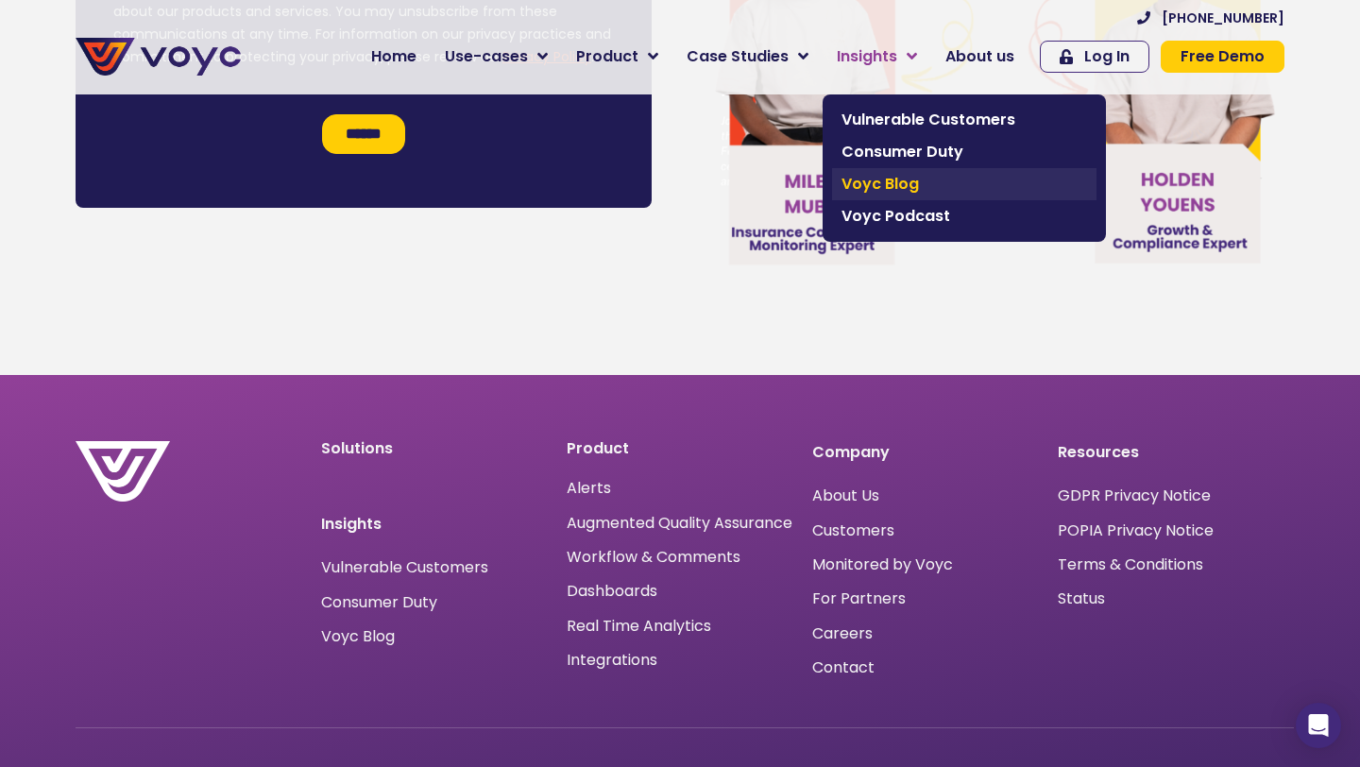
click at [865, 185] on span "Voyc Blog" at bounding box center [965, 184] width 246 height 23
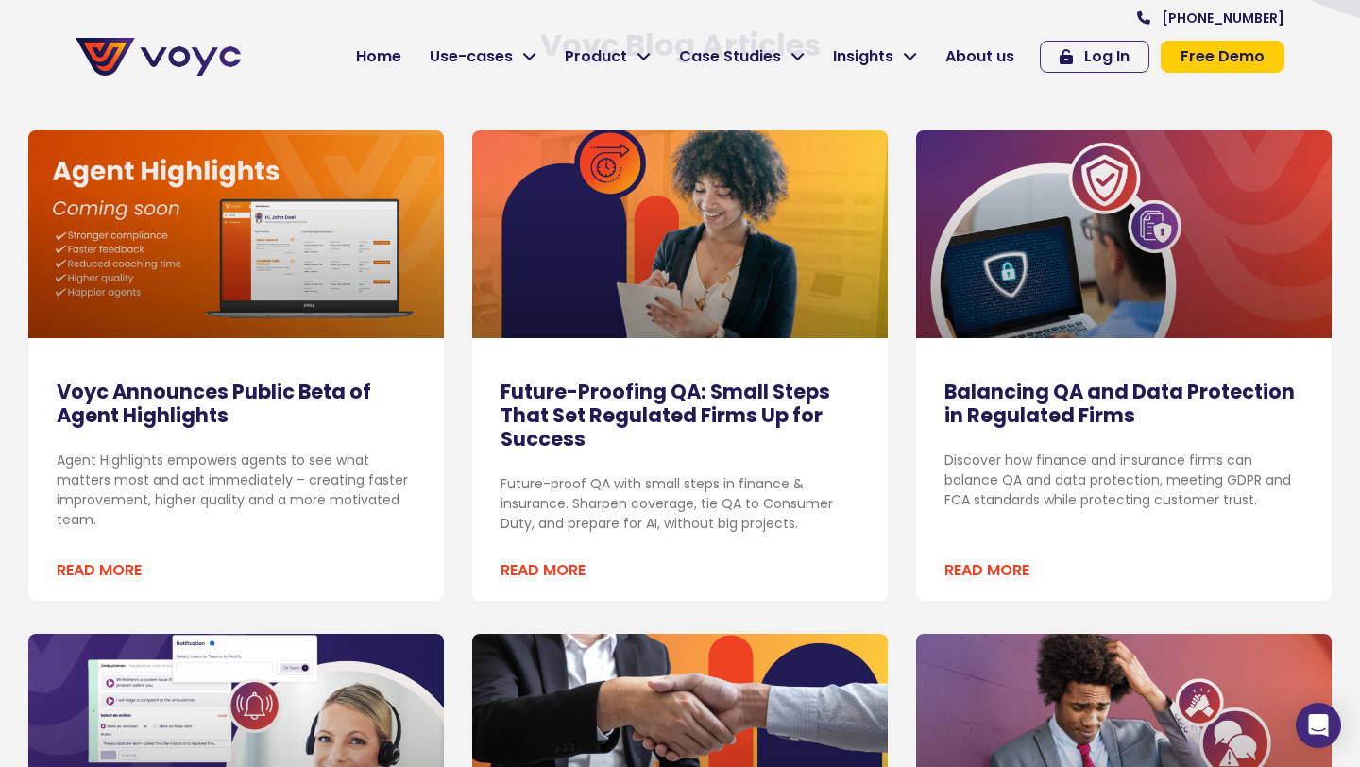
scroll to position [331, 0]
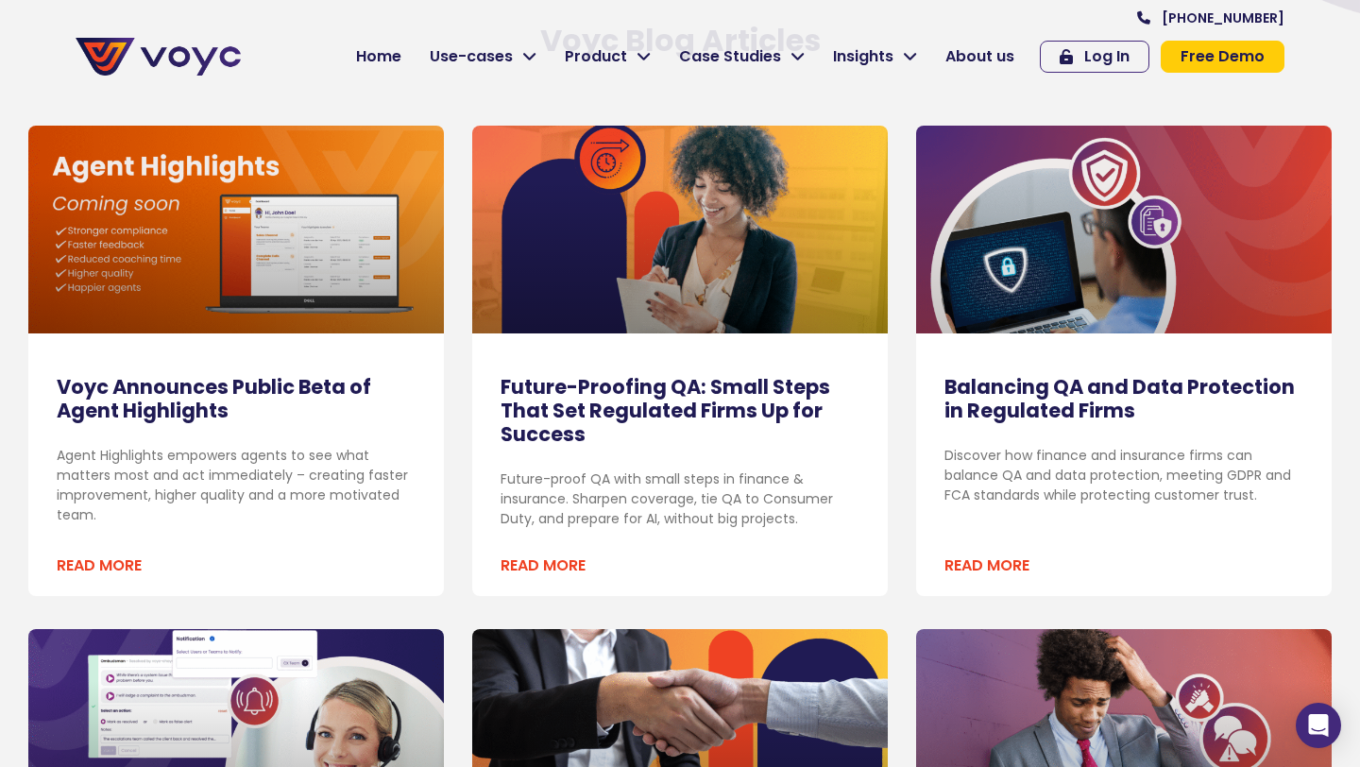
click at [1035, 395] on link "Balancing QA and Data Protection in Regulated Firms" at bounding box center [1120, 398] width 351 height 51
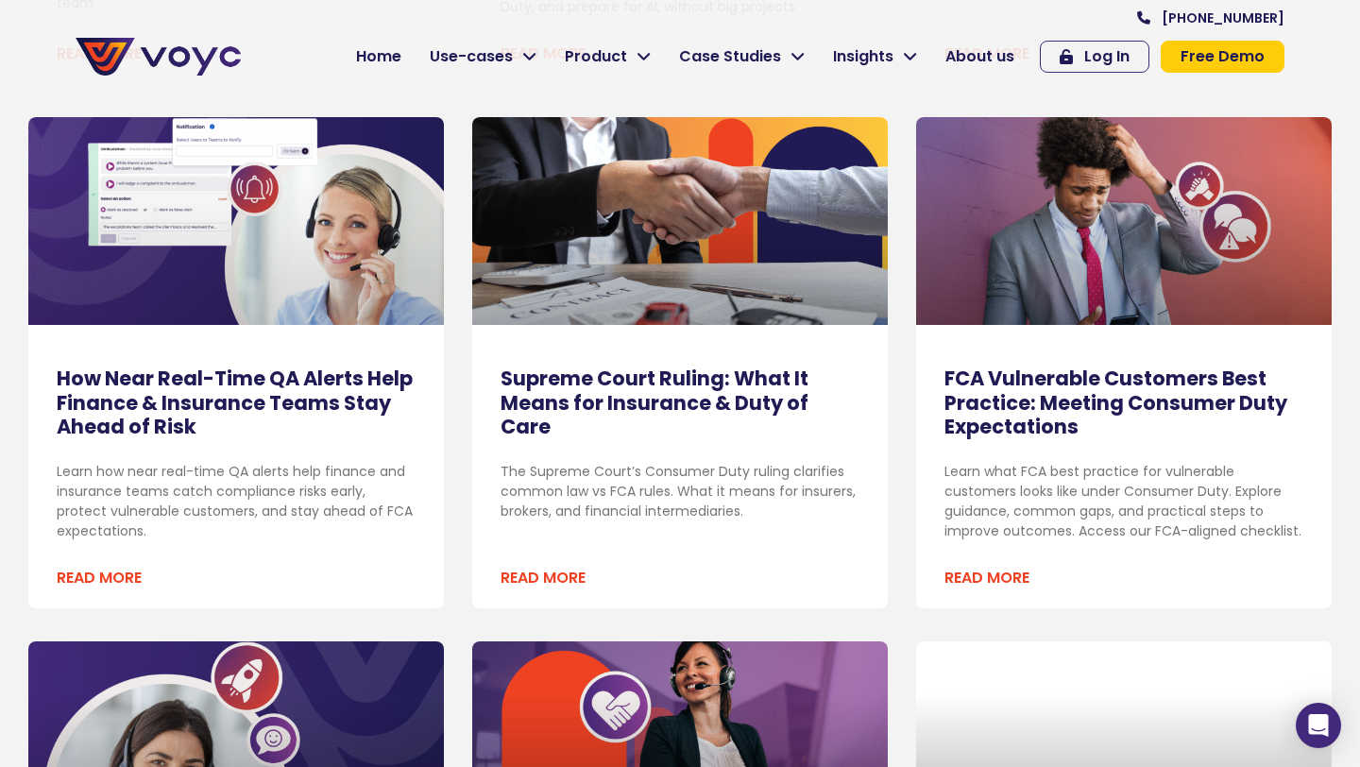
scroll to position [844, 0]
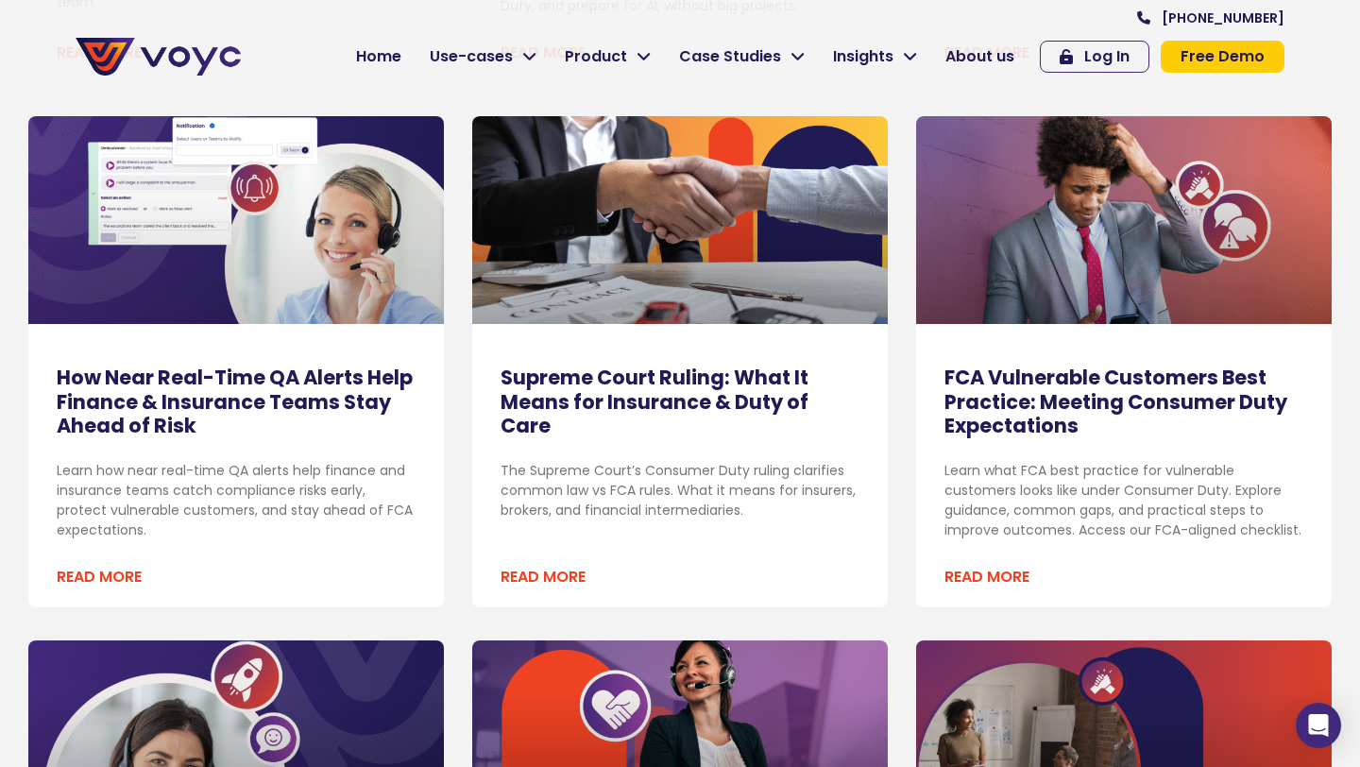
click at [163, 407] on link "How Near Real-Time QA Alerts Help Finance & Insurance Teams Stay Ahead of Risk" at bounding box center [235, 401] width 356 height 75
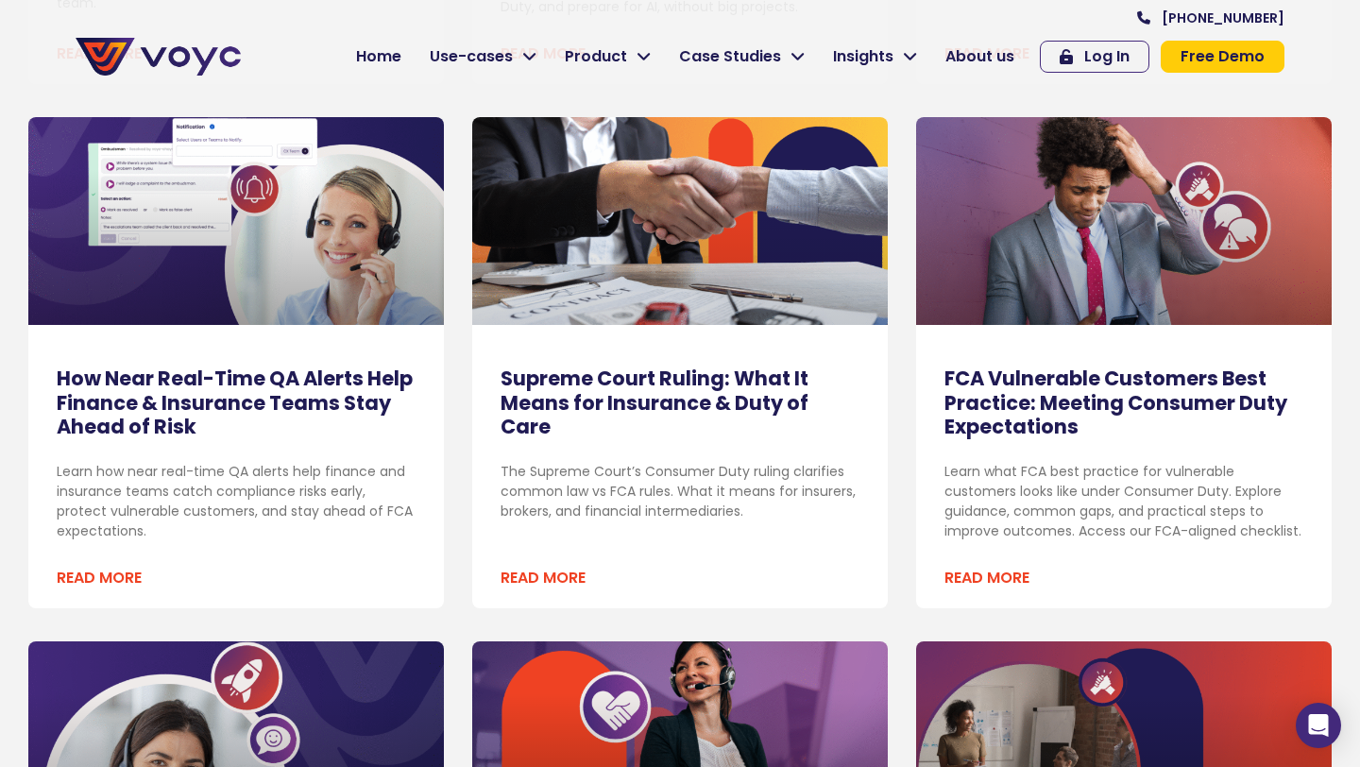
scroll to position [844, 0]
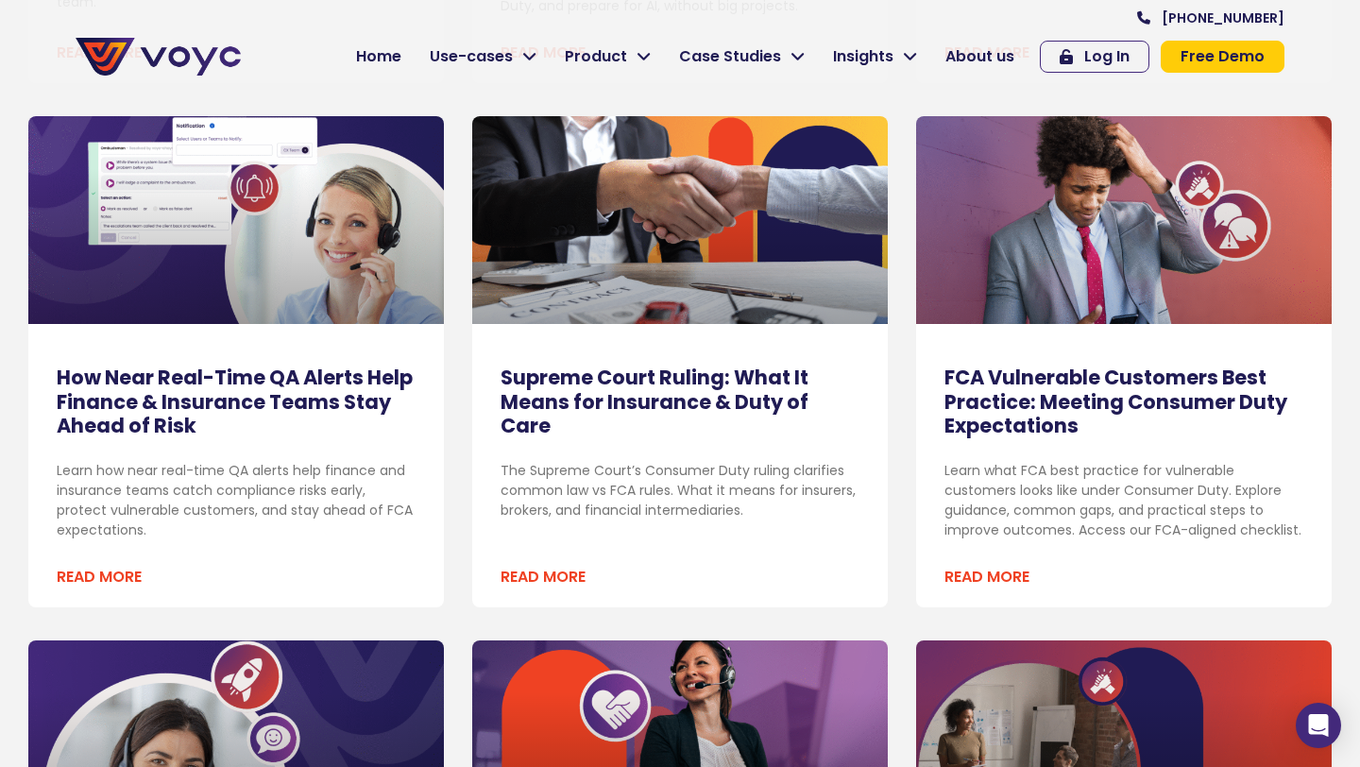
click at [1015, 415] on link "FCA Vulnerable Customers Best Practice: Meeting Consumer Duty Expectations" at bounding box center [1116, 401] width 343 height 75
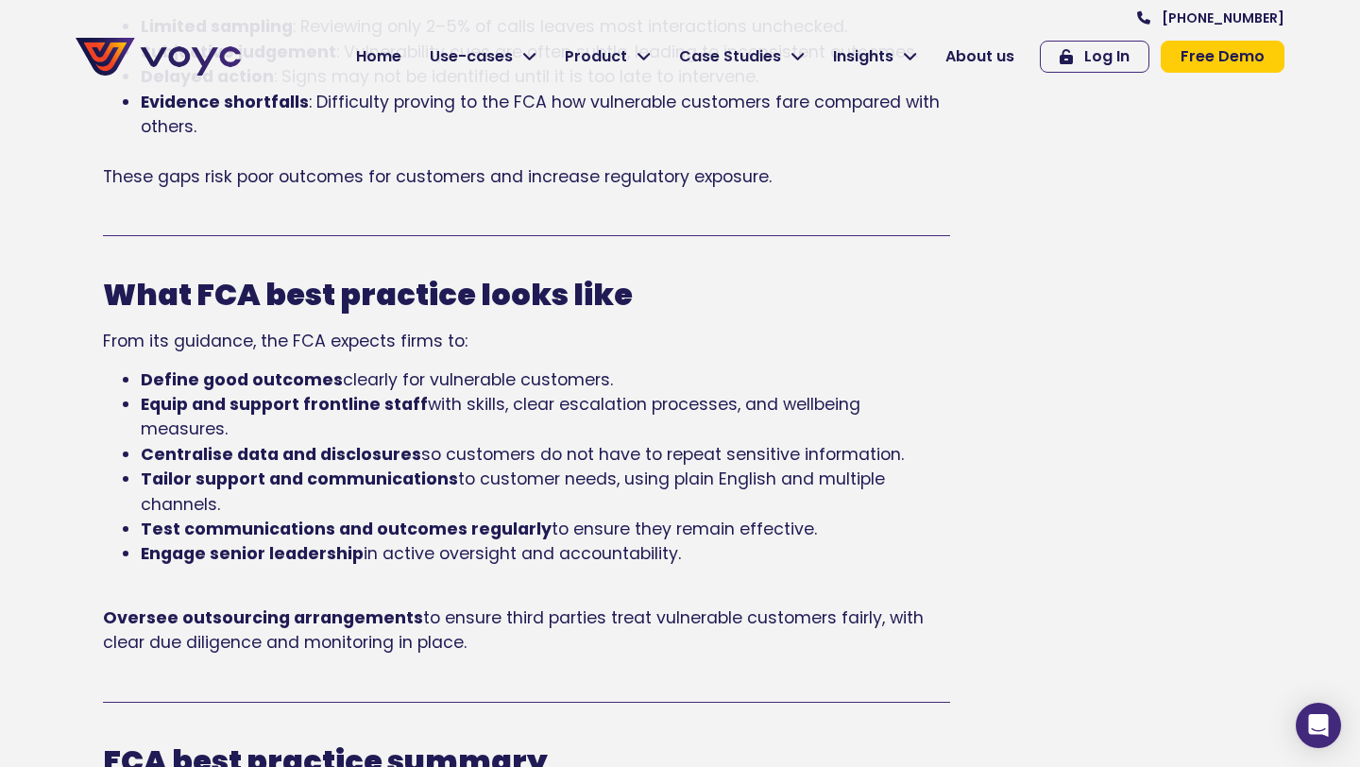
scroll to position [2069, 0]
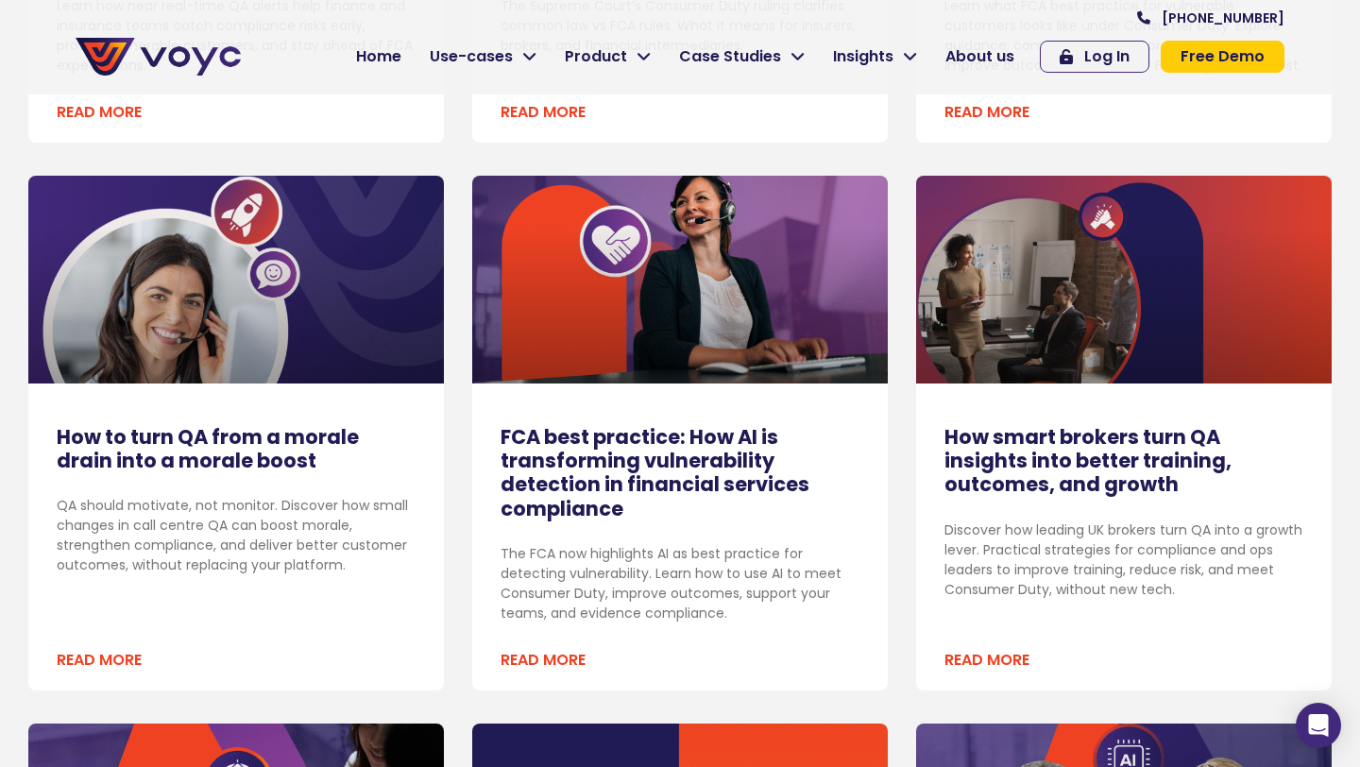
scroll to position [1331, 0]
